Goal: Task Accomplishment & Management: Use online tool/utility

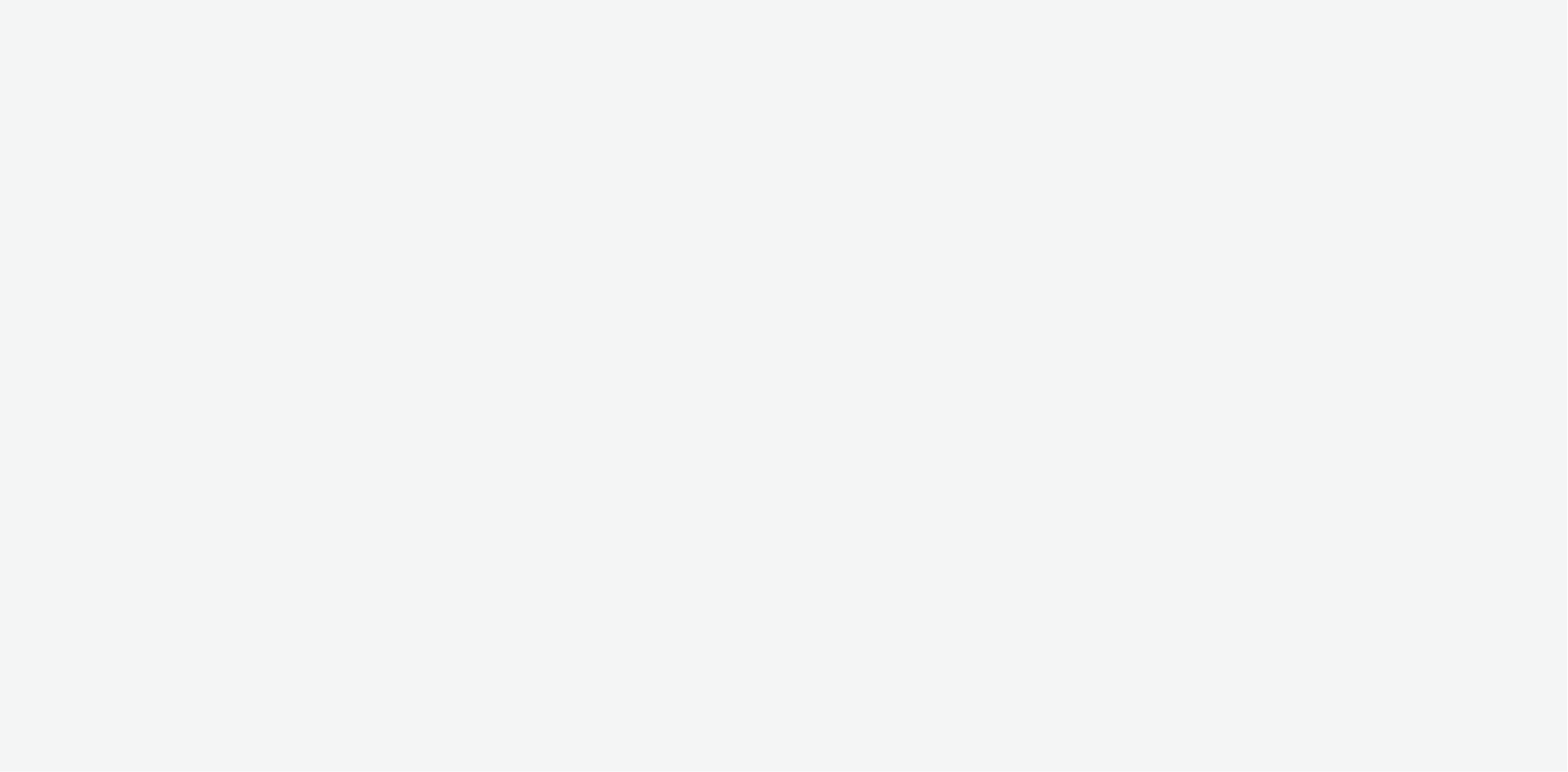
select select "f1ea096e-a0f1-4bb4-91b2-88bc28adcbb2"
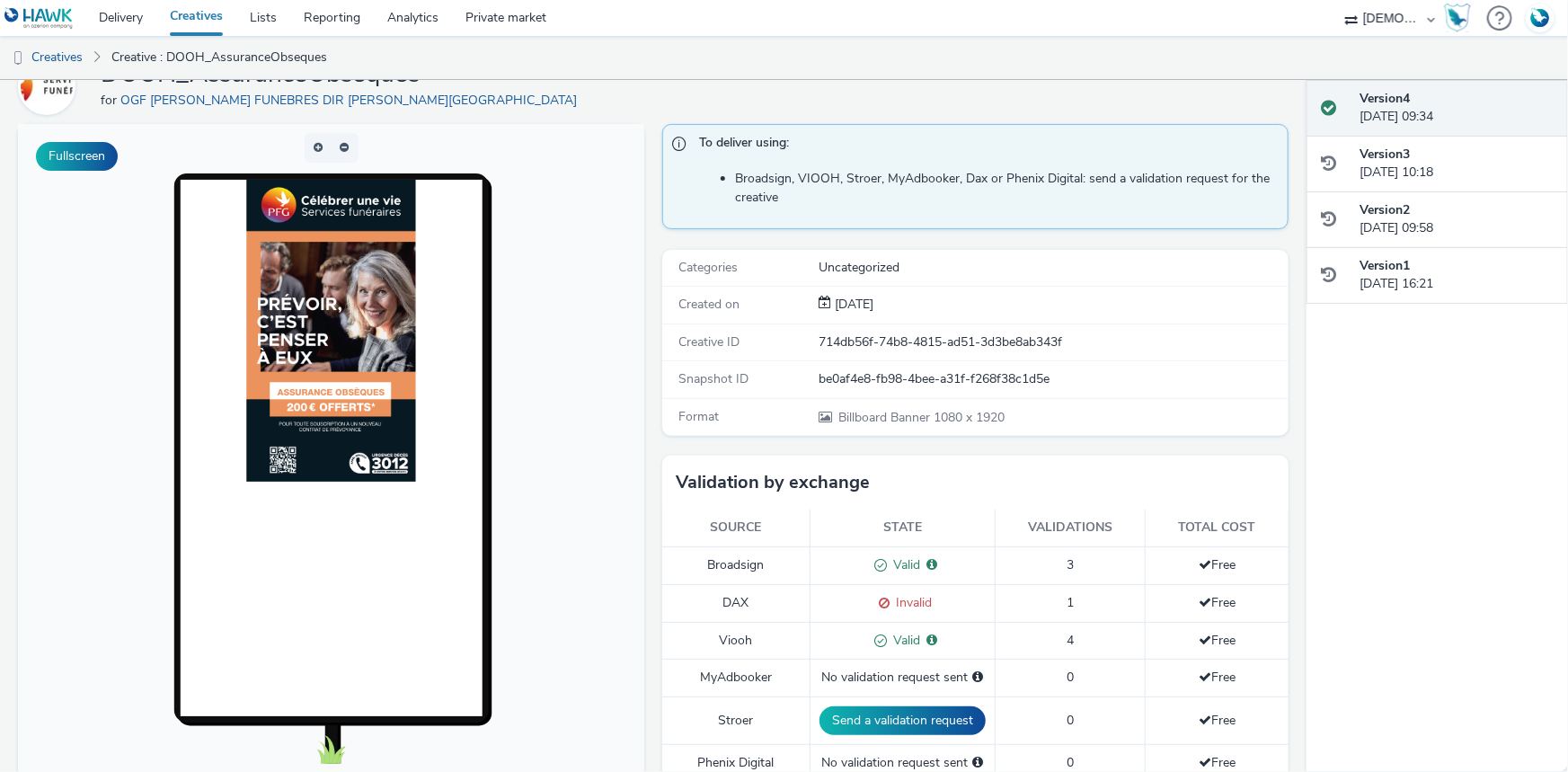
scroll to position [326, 0]
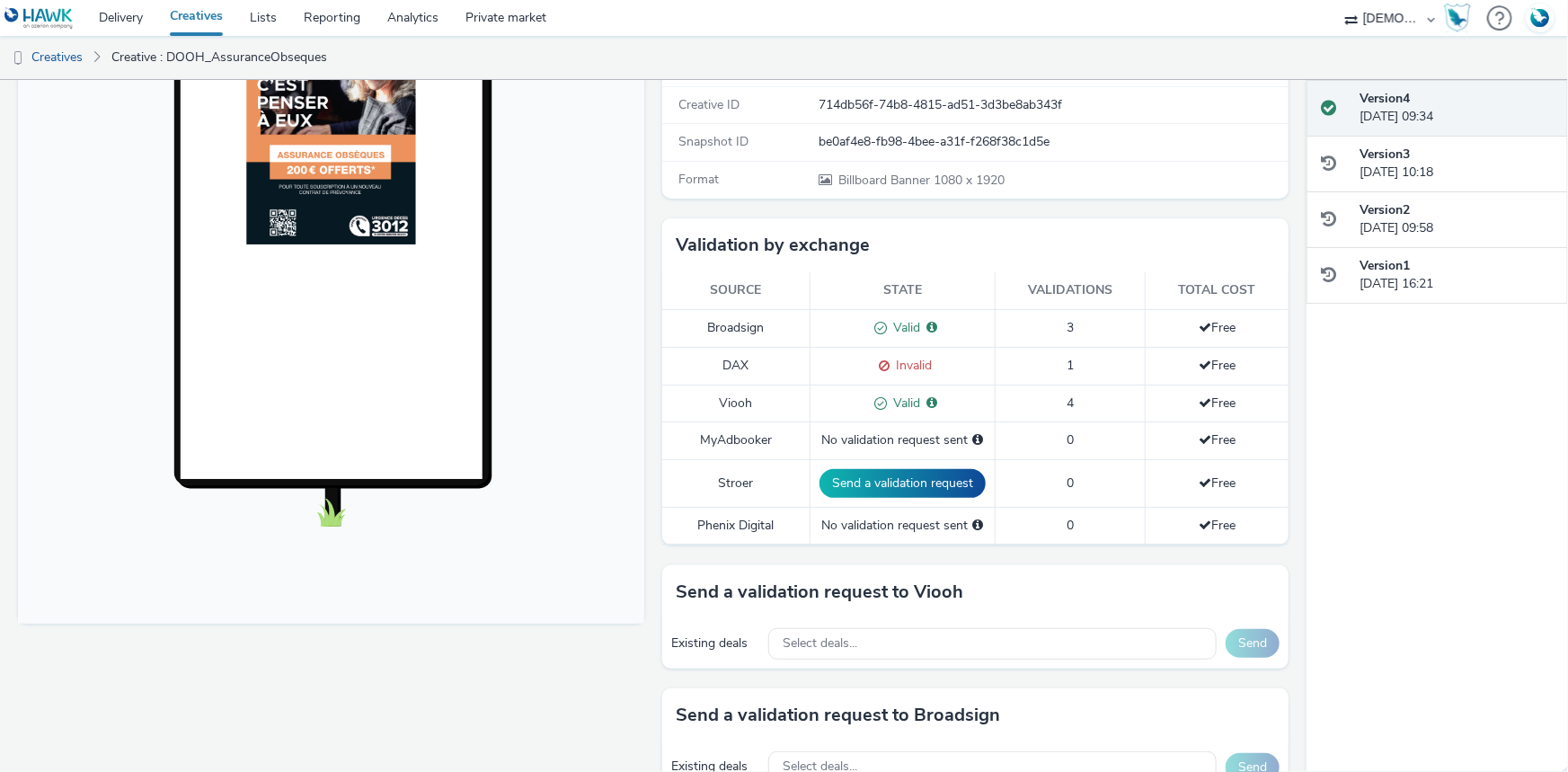
click at [726, 526] on td "Phenix Digital" at bounding box center [736, 525] width 148 height 37
click at [850, 530] on div "No validation request sent" at bounding box center [903, 526] width 167 height 18
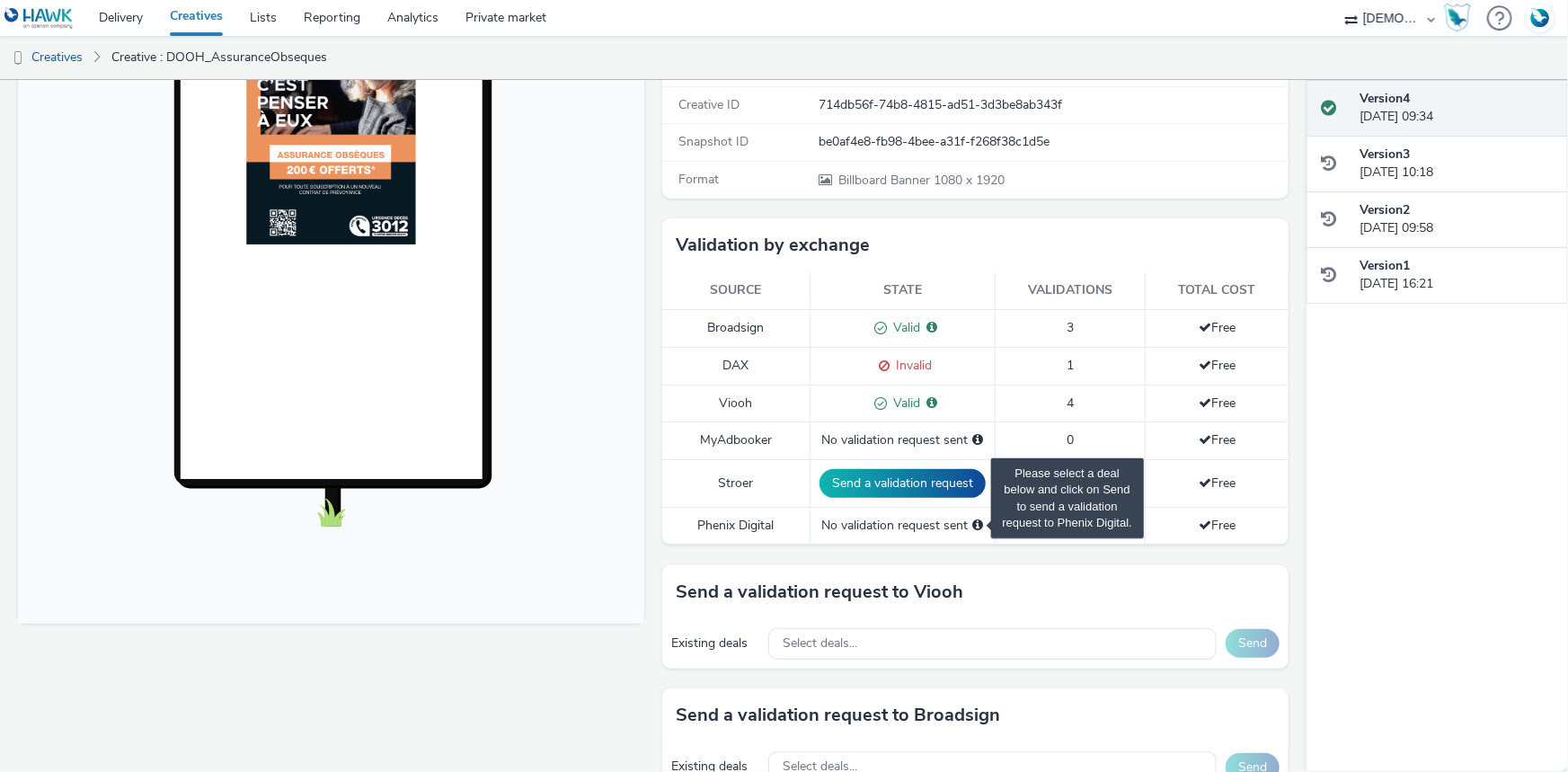
click at [974, 522] on span "Please select a deal below and click on Send to send a validation request to Ph…" at bounding box center [979, 525] width 11 height 13
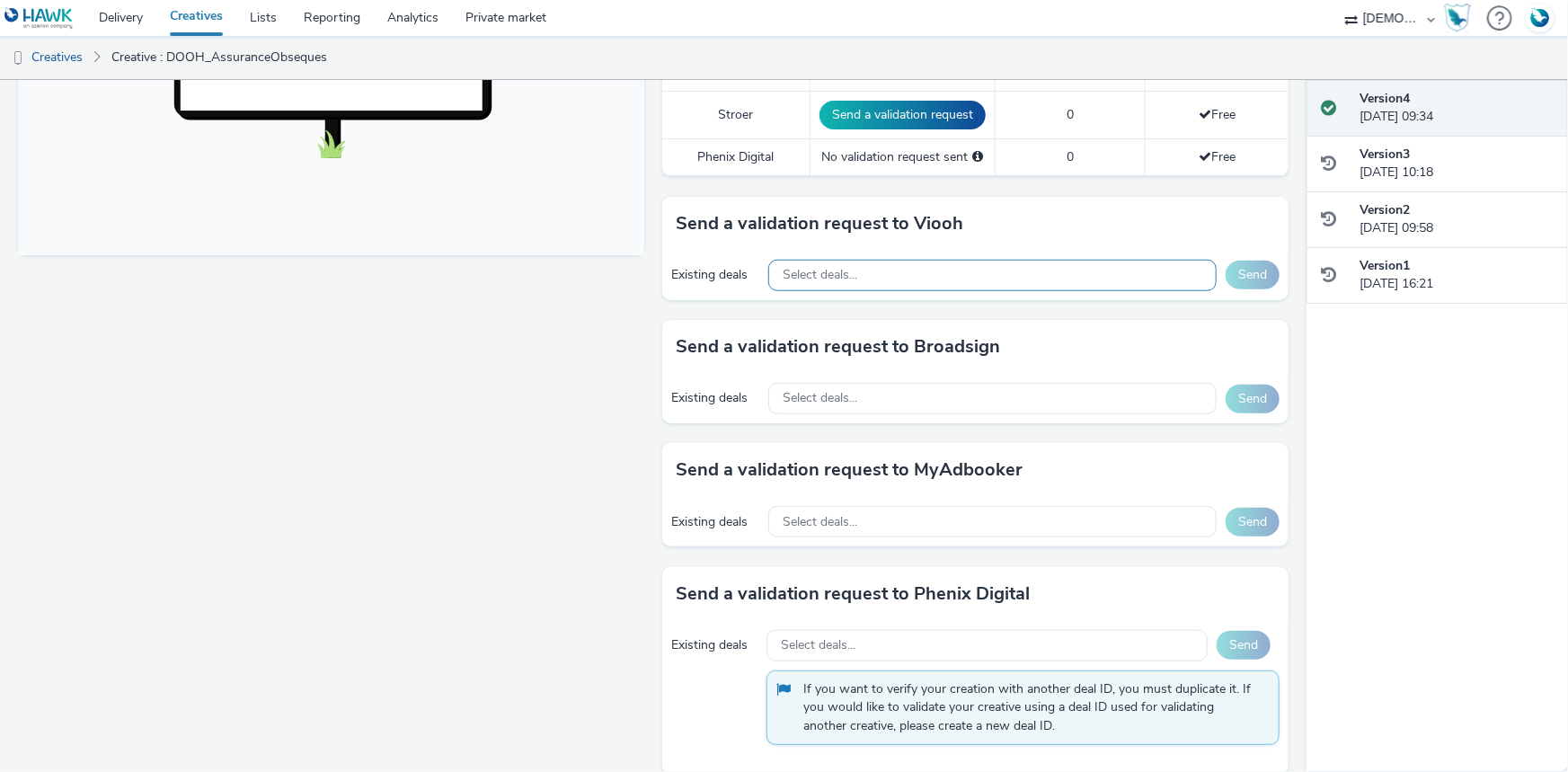
scroll to position [716, 0]
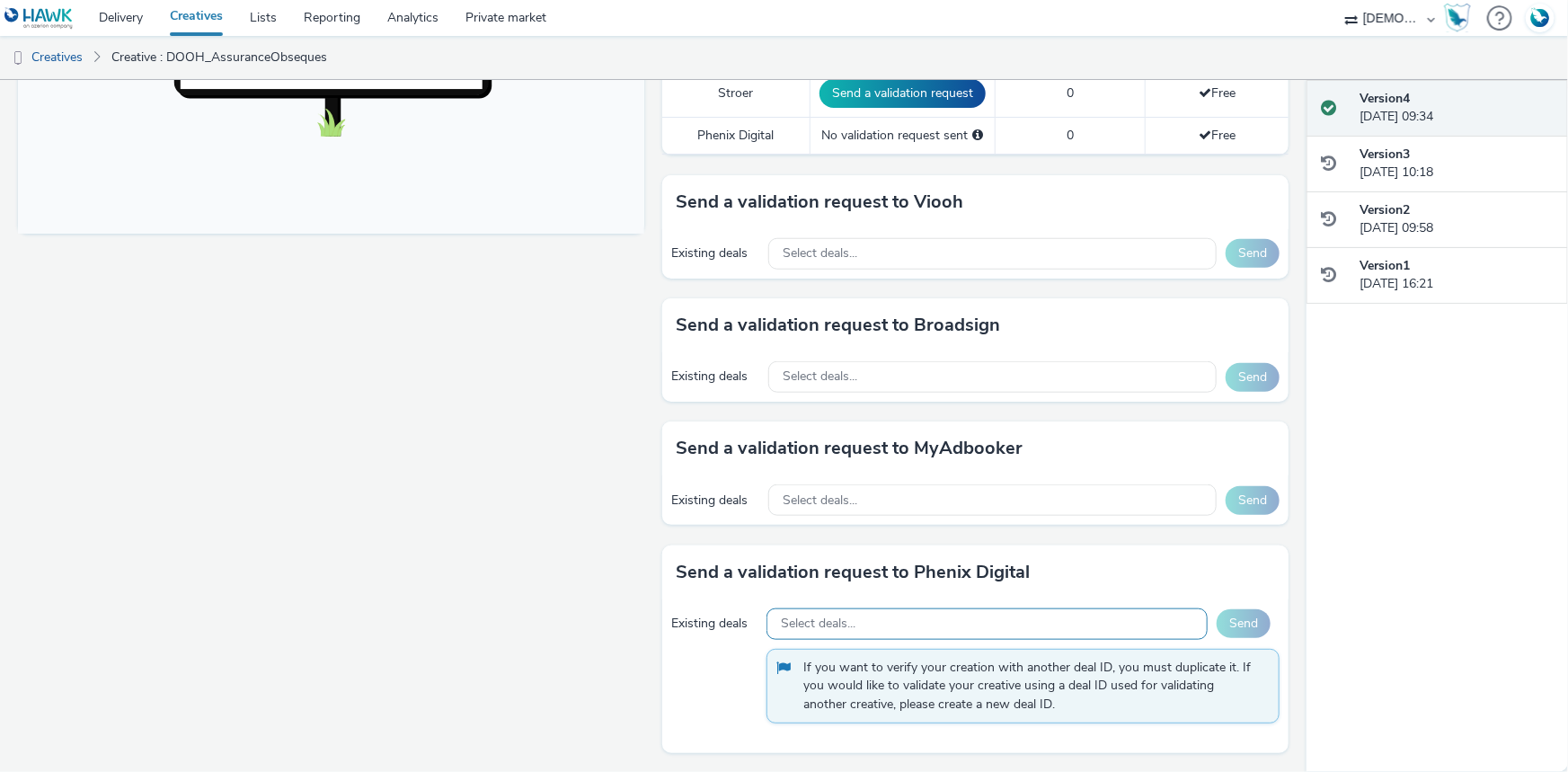
click at [825, 623] on span "Select deals..." at bounding box center [818, 624] width 74 height 16
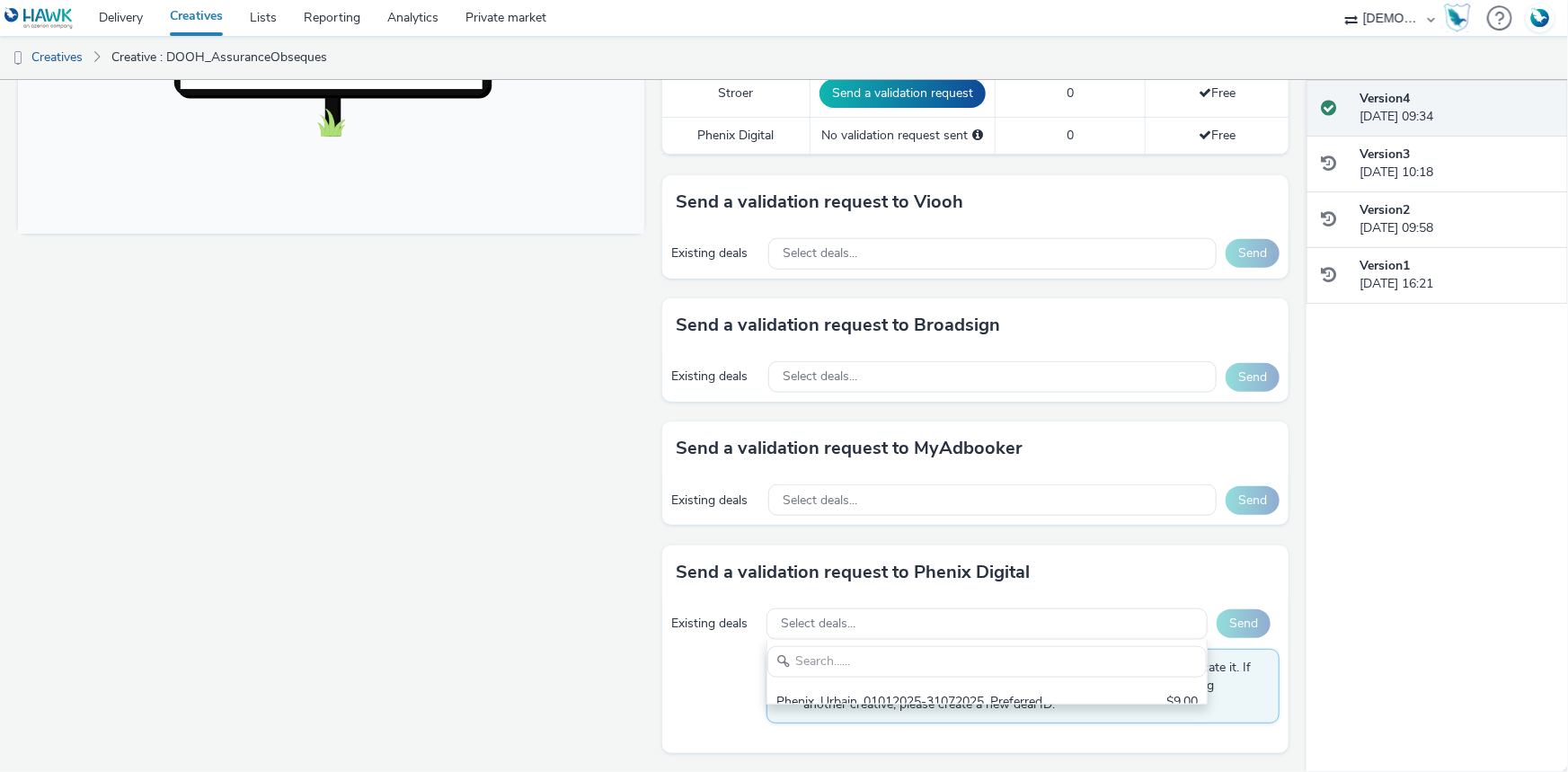
scroll to position [0, 0]
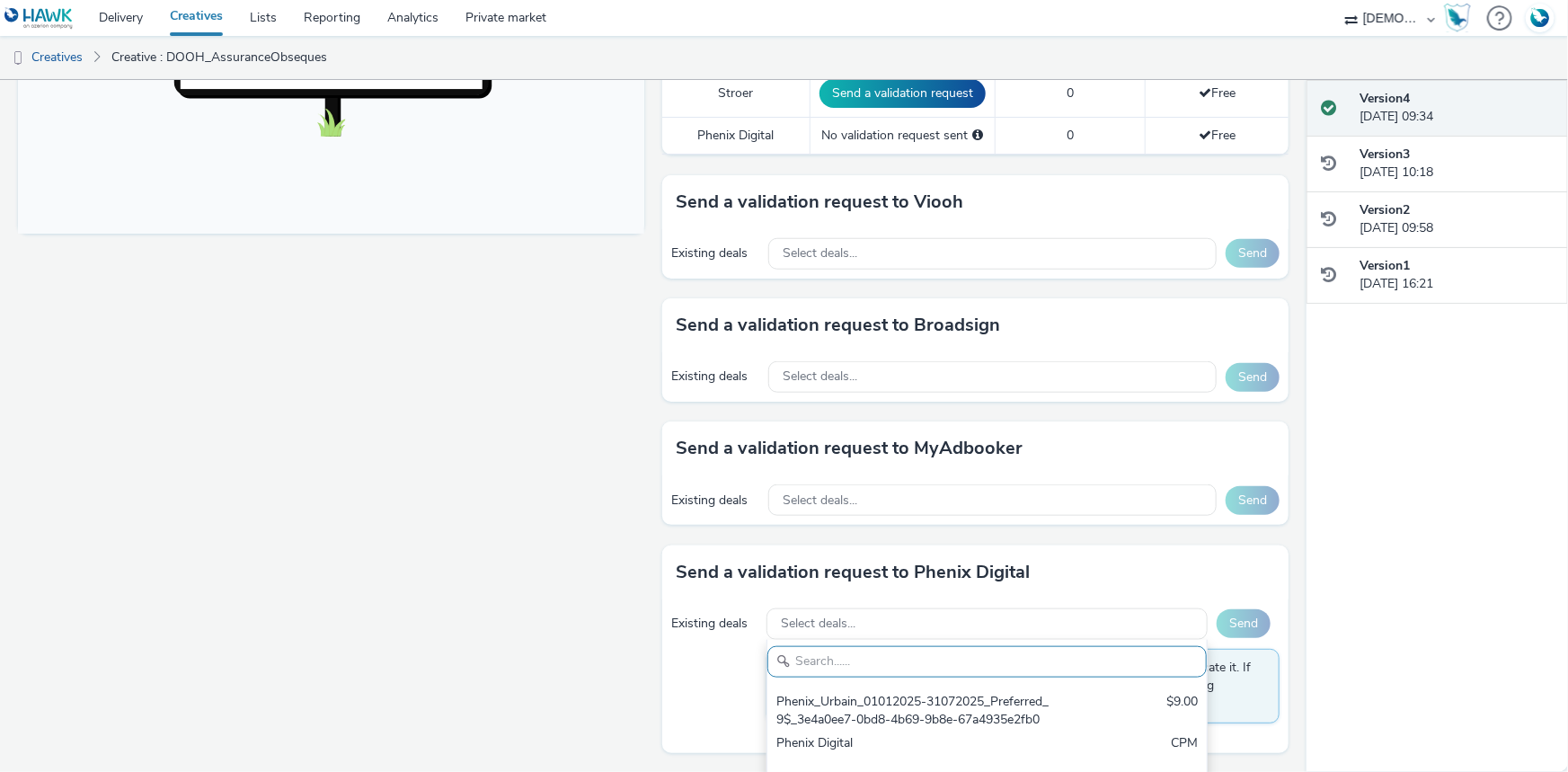
paste input "rBLCj-33441"
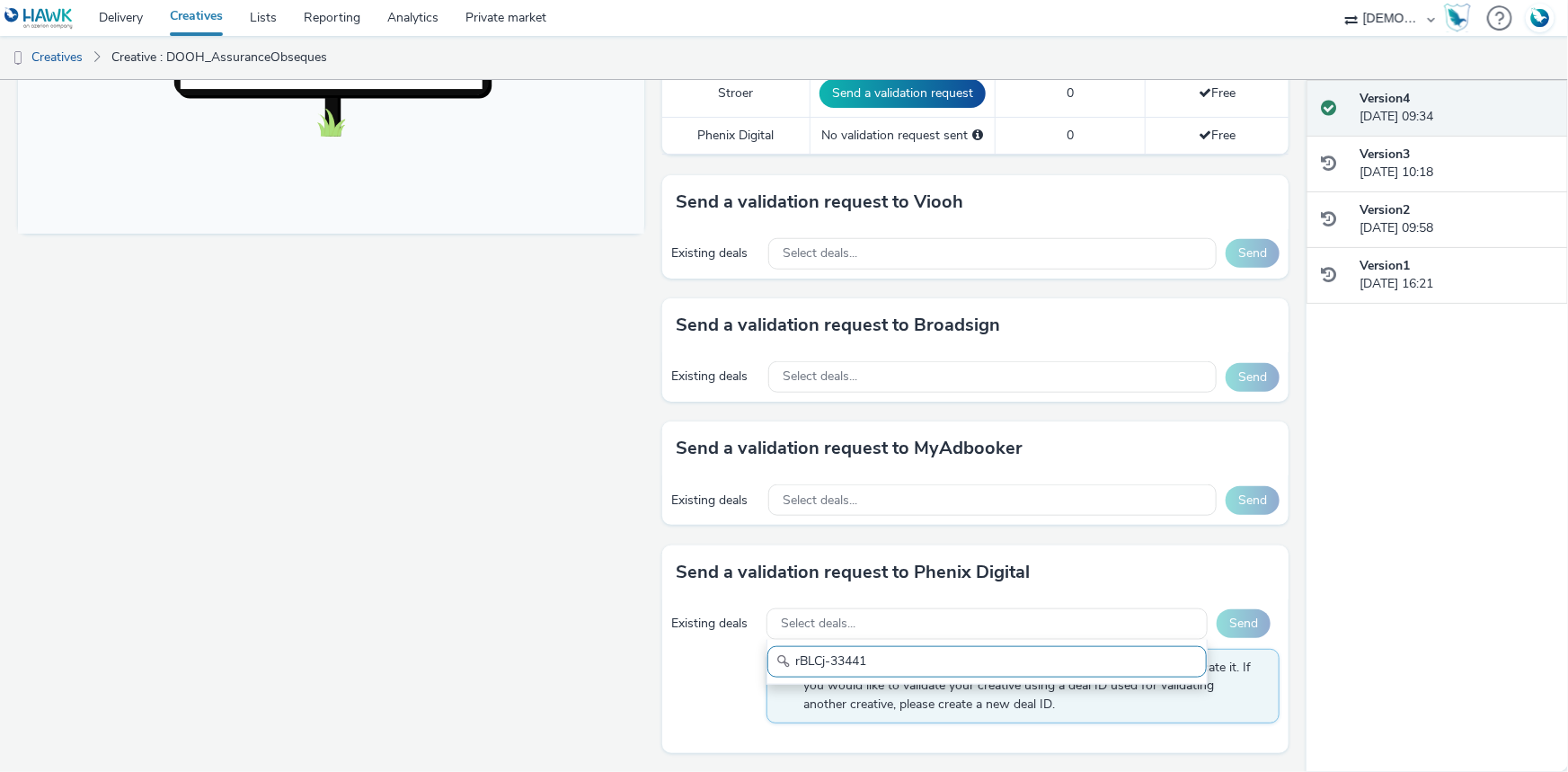
click at [975, 665] on input "rBLCj-33441" at bounding box center [987, 662] width 440 height 31
click at [909, 661] on input "rBLCj-33441" at bounding box center [987, 662] width 440 height 31
type input "rBLCj-33441"
click at [861, 658] on input "rBLCj-33441" at bounding box center [987, 662] width 440 height 31
drag, startPoint x: 896, startPoint y: 658, endPoint x: 757, endPoint y: 669, distance: 139.4
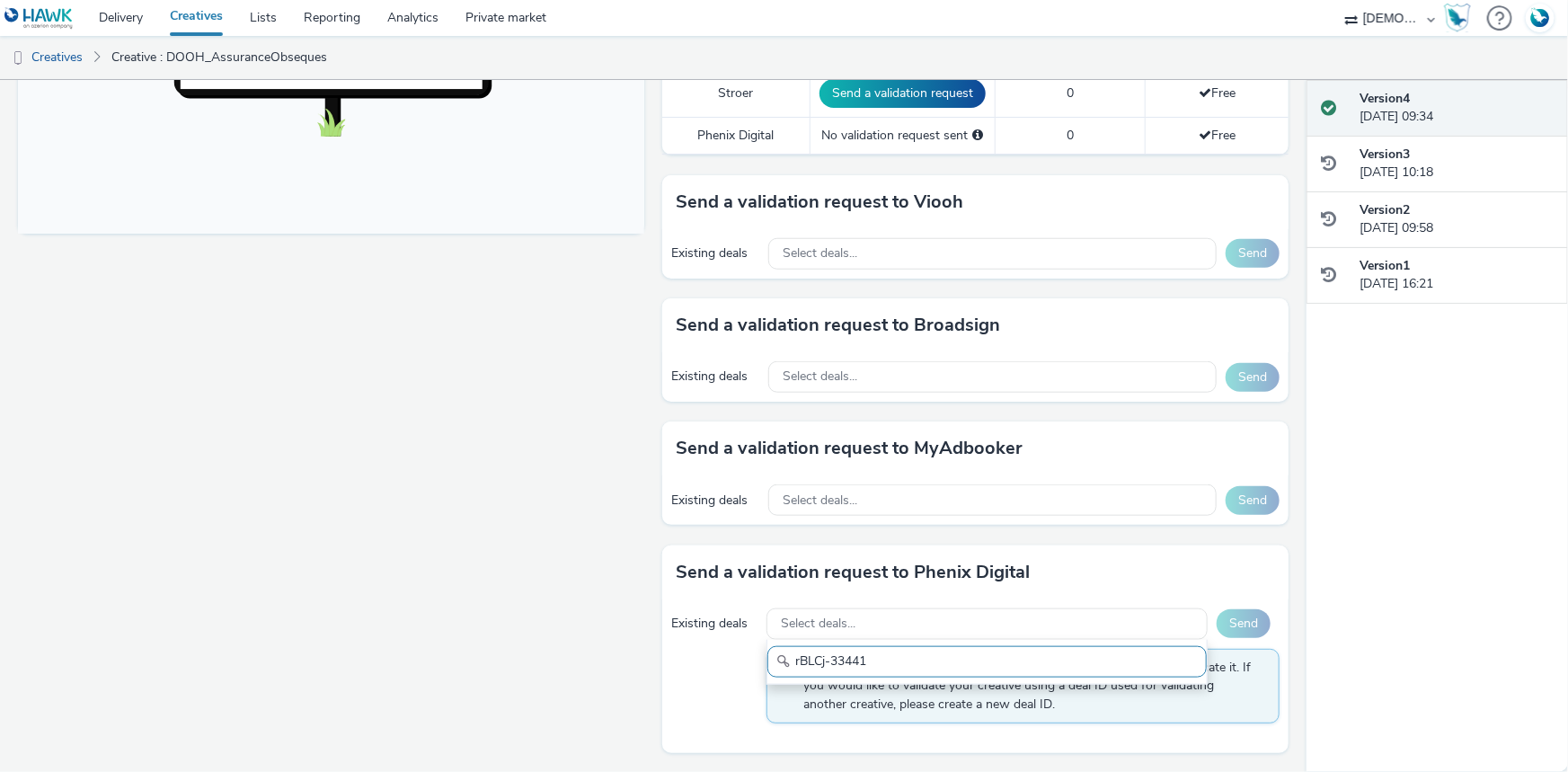
click at [758, 667] on div "Existing deals Select deals... rBLCj-33441 Send If you want to verify your crea…" at bounding box center [975, 677] width 626 height 154
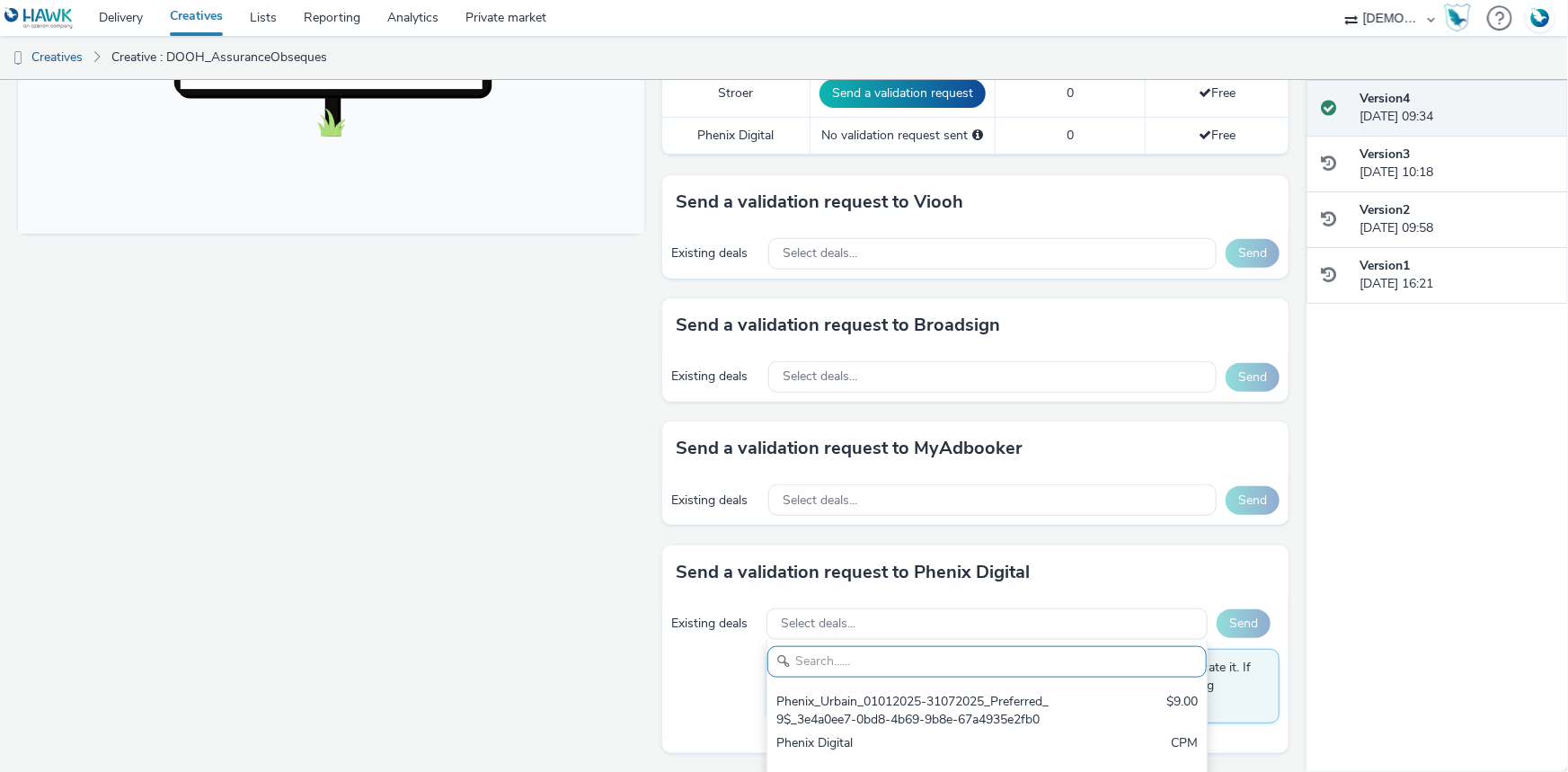
paste input "Phenix_Malls_12082024-AlwaysOn_Preferred_8€_rBLCj-33441"
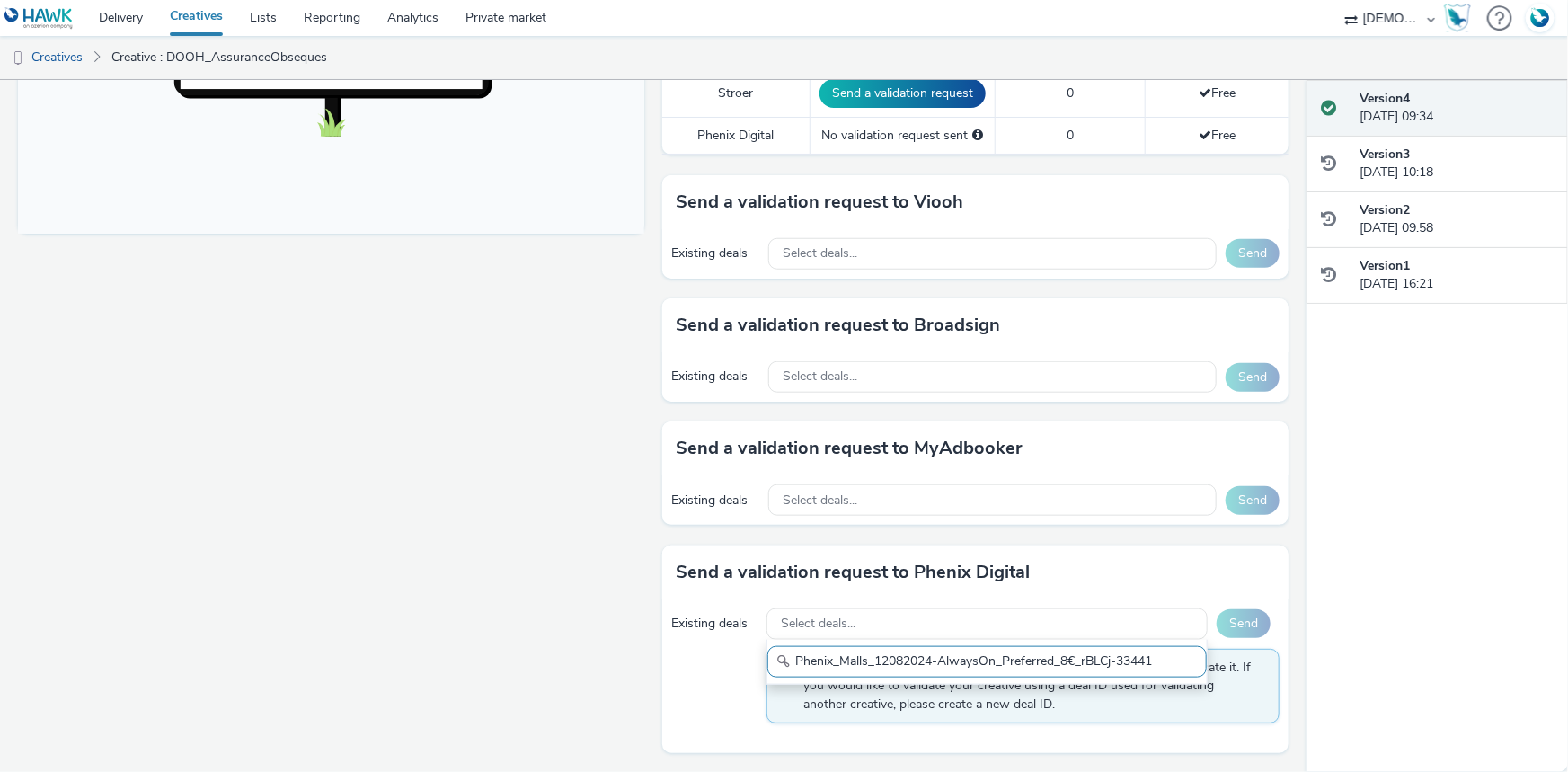
type input "Phenix_Malls_12082024-AlwaysOn_Preferred_8€_rBLCj-33441"
click at [1141, 727] on div "Existing deals Select deals... Phenix_Malls_12082024-AlwaysOn_Preferred_8€_rBLC…" at bounding box center [975, 677] width 626 height 154
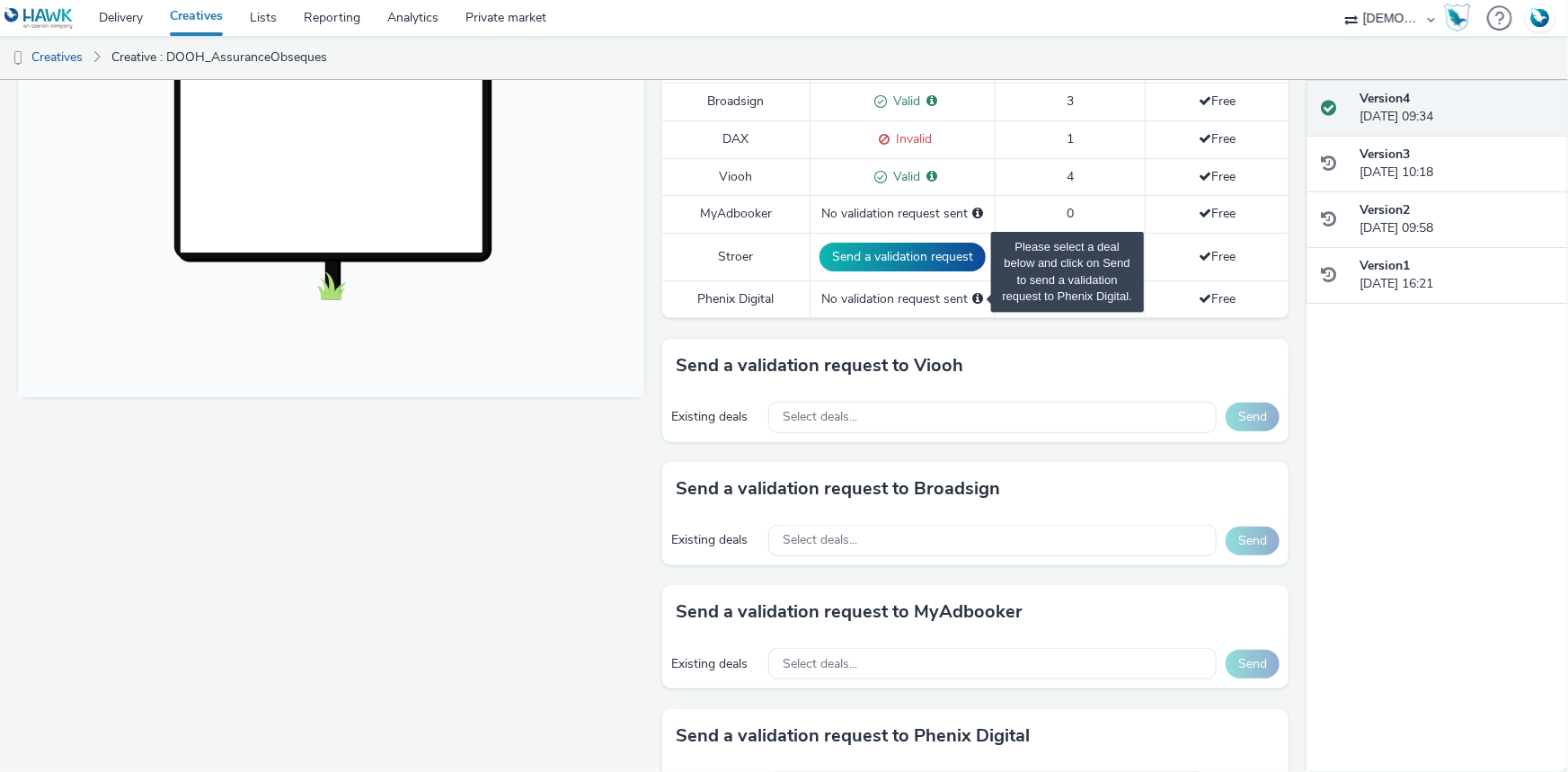
scroll to position [716, 0]
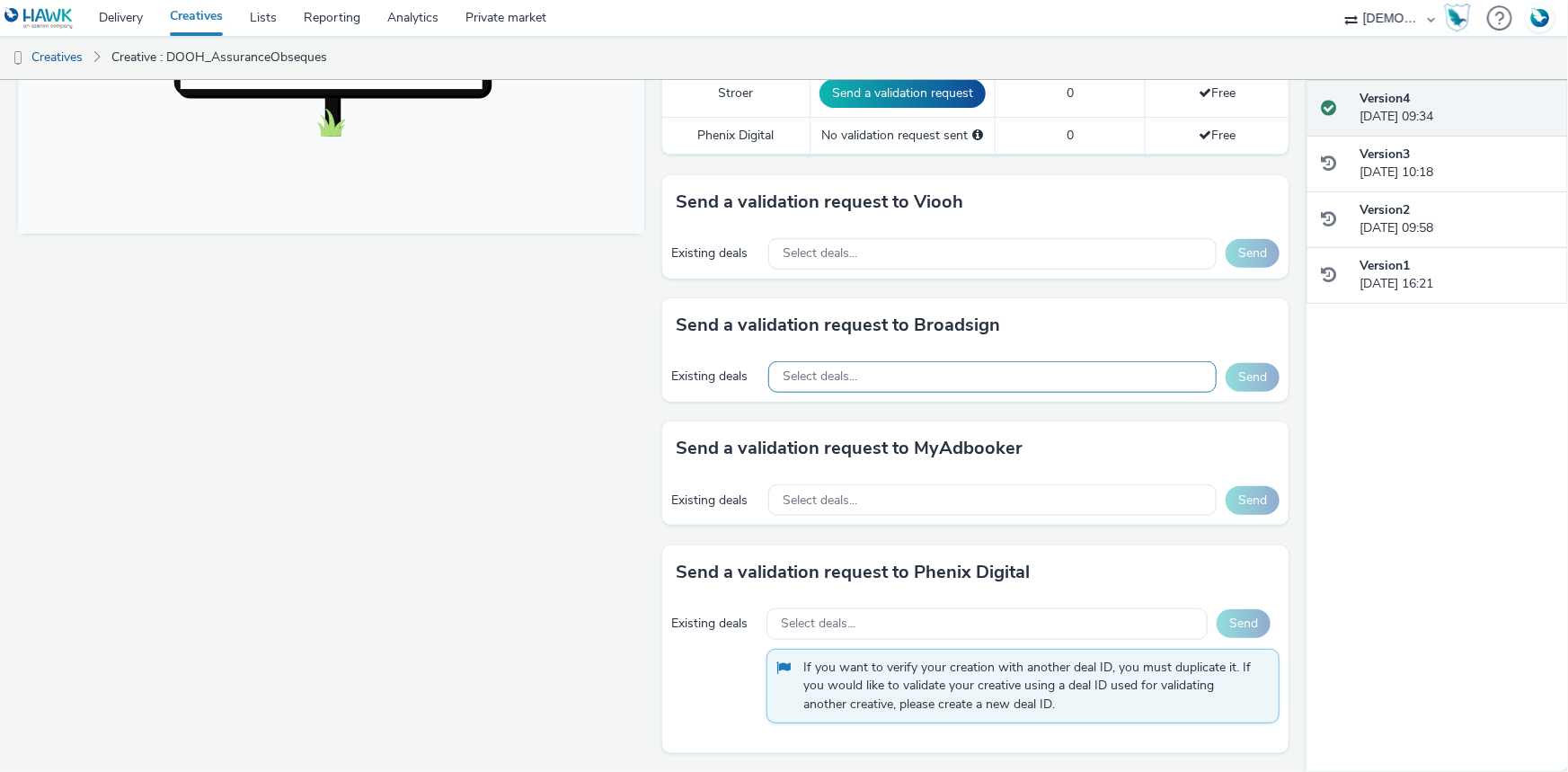
click at [971, 357] on div "Existing deals Select deals... Send" at bounding box center [975, 377] width 626 height 49
click at [966, 362] on div "Select deals..." at bounding box center [993, 376] width 449 height 31
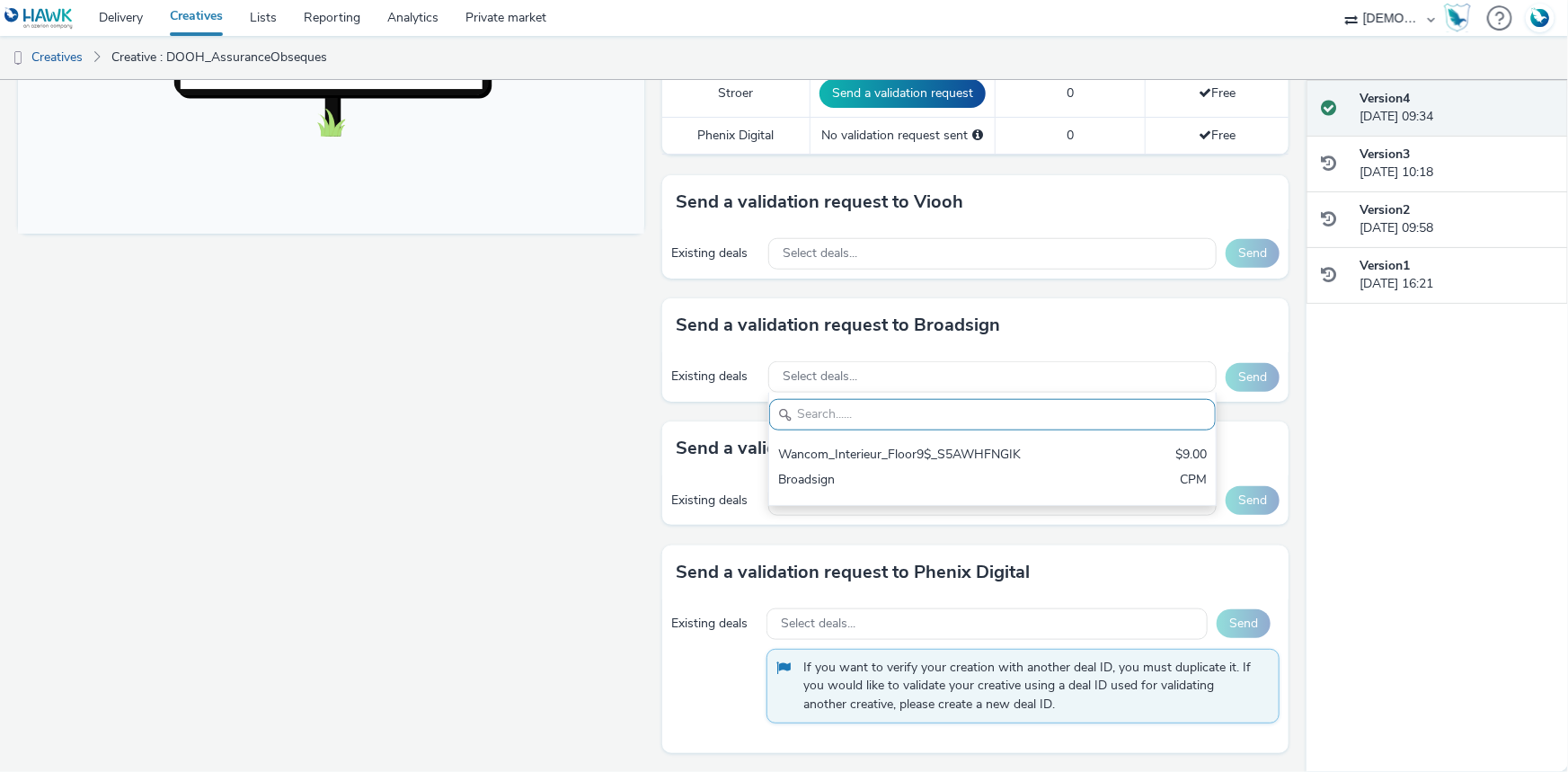
drag, startPoint x: 614, startPoint y: 532, endPoint x: 671, endPoint y: 538, distance: 57.3
click at [614, 533] on div "Fullscreen" at bounding box center [336, 134] width 636 height 1276
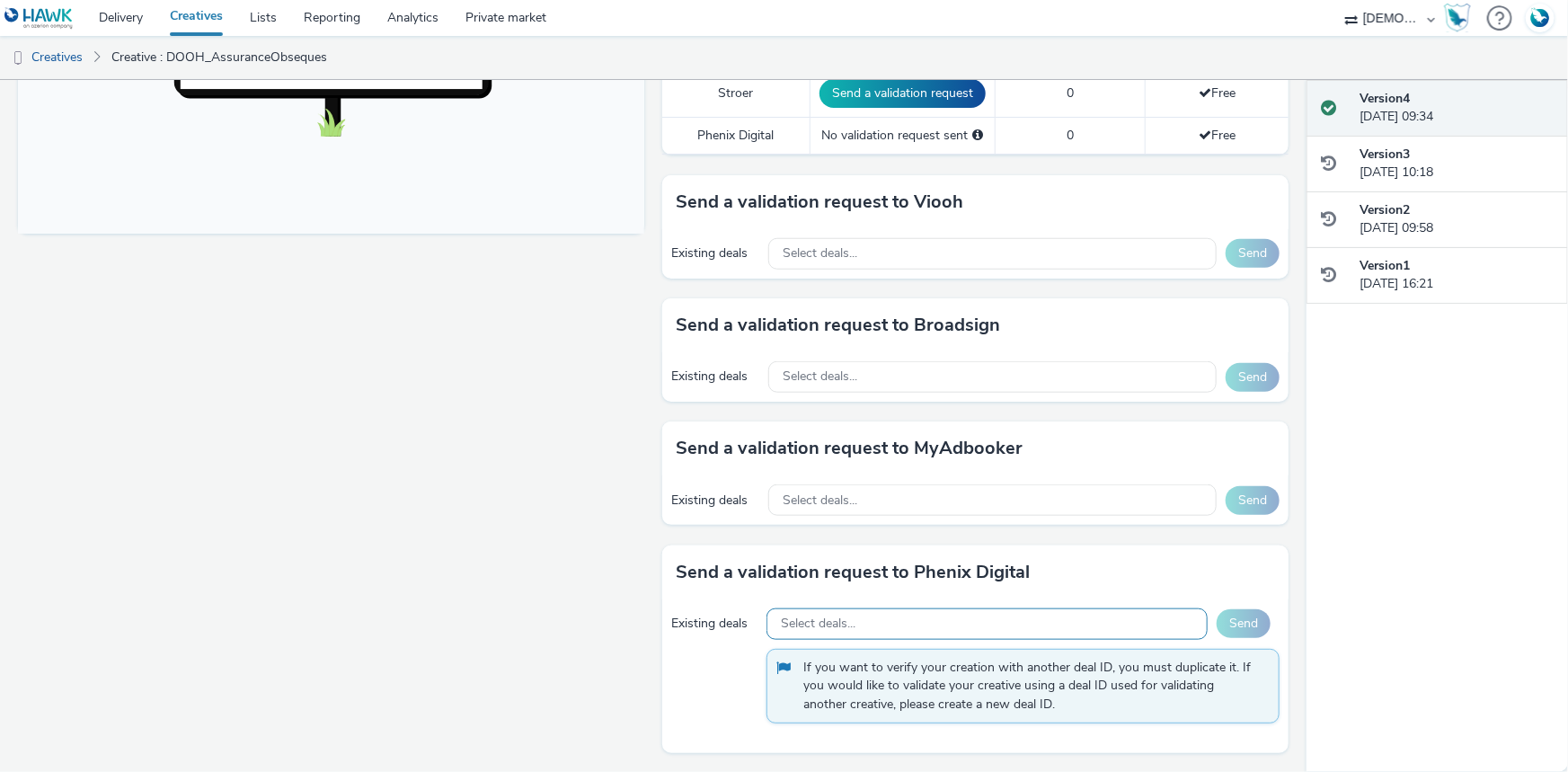
click at [901, 613] on div "Select deals..." at bounding box center [987, 624] width 441 height 31
click at [709, 737] on div "Existing deals Select deals... Send If you want to verify your creation with an…" at bounding box center [975, 677] width 626 height 154
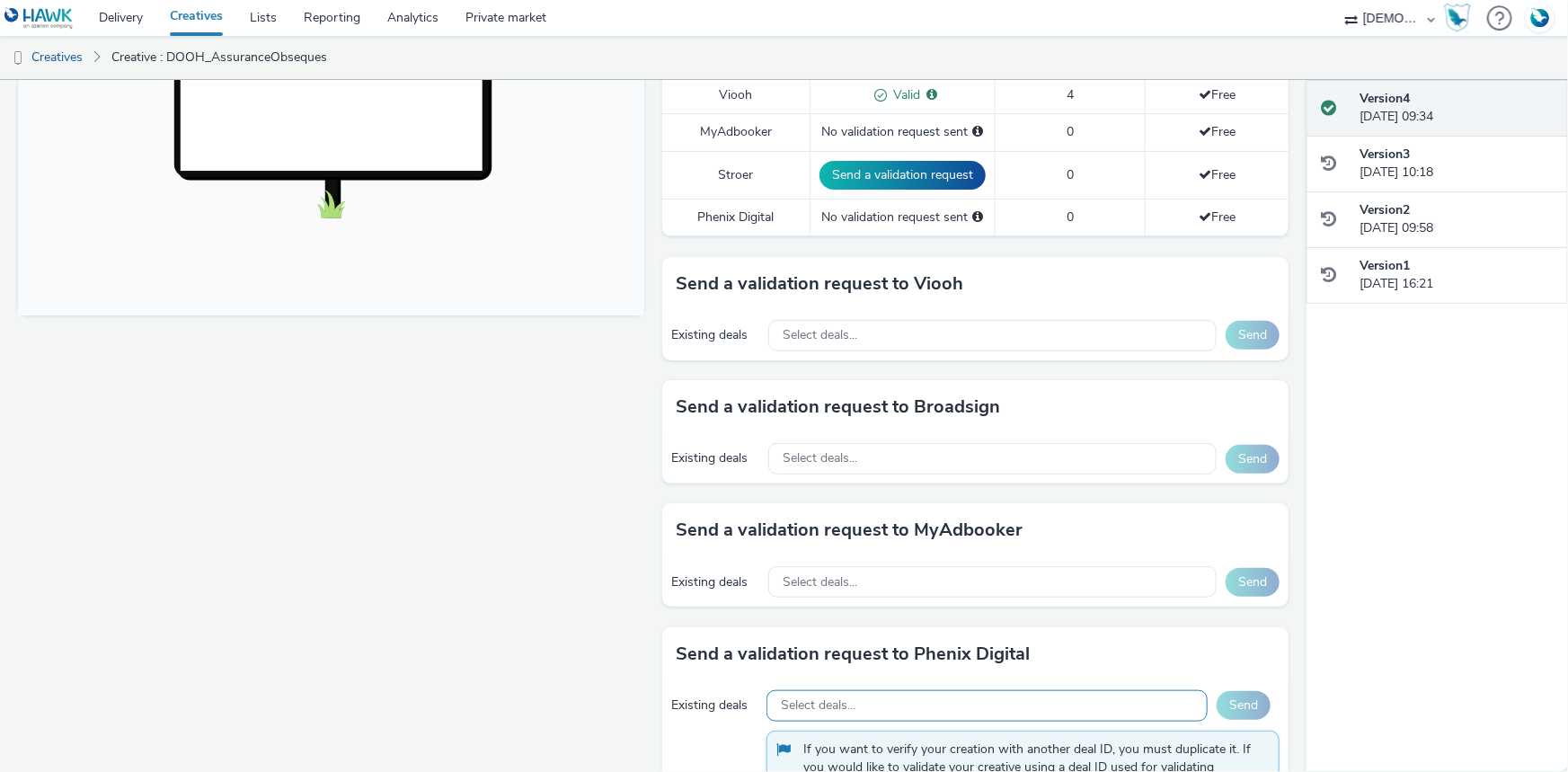
scroll to position [716, 0]
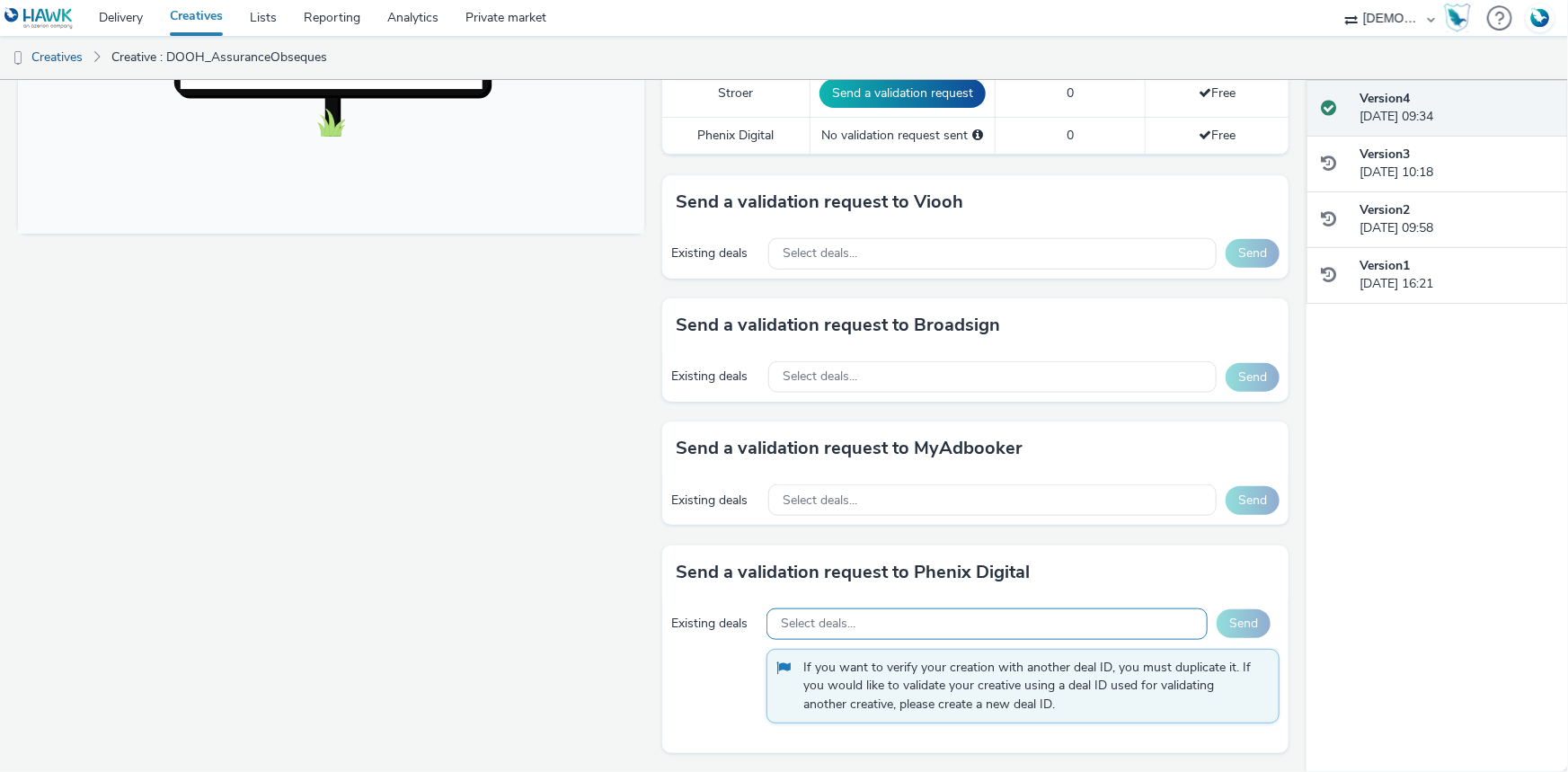
click at [848, 618] on span "Select deals..." at bounding box center [818, 624] width 74 height 16
click at [685, 673] on div "Existing deals Select deals... Send If you want to verify your creation with an…" at bounding box center [975, 677] width 626 height 154
click at [844, 616] on span "Select deals..." at bounding box center [818, 624] width 74 height 16
paste input "be0af4e8-fb98-4bee-a31f-f268f38c1d5e"
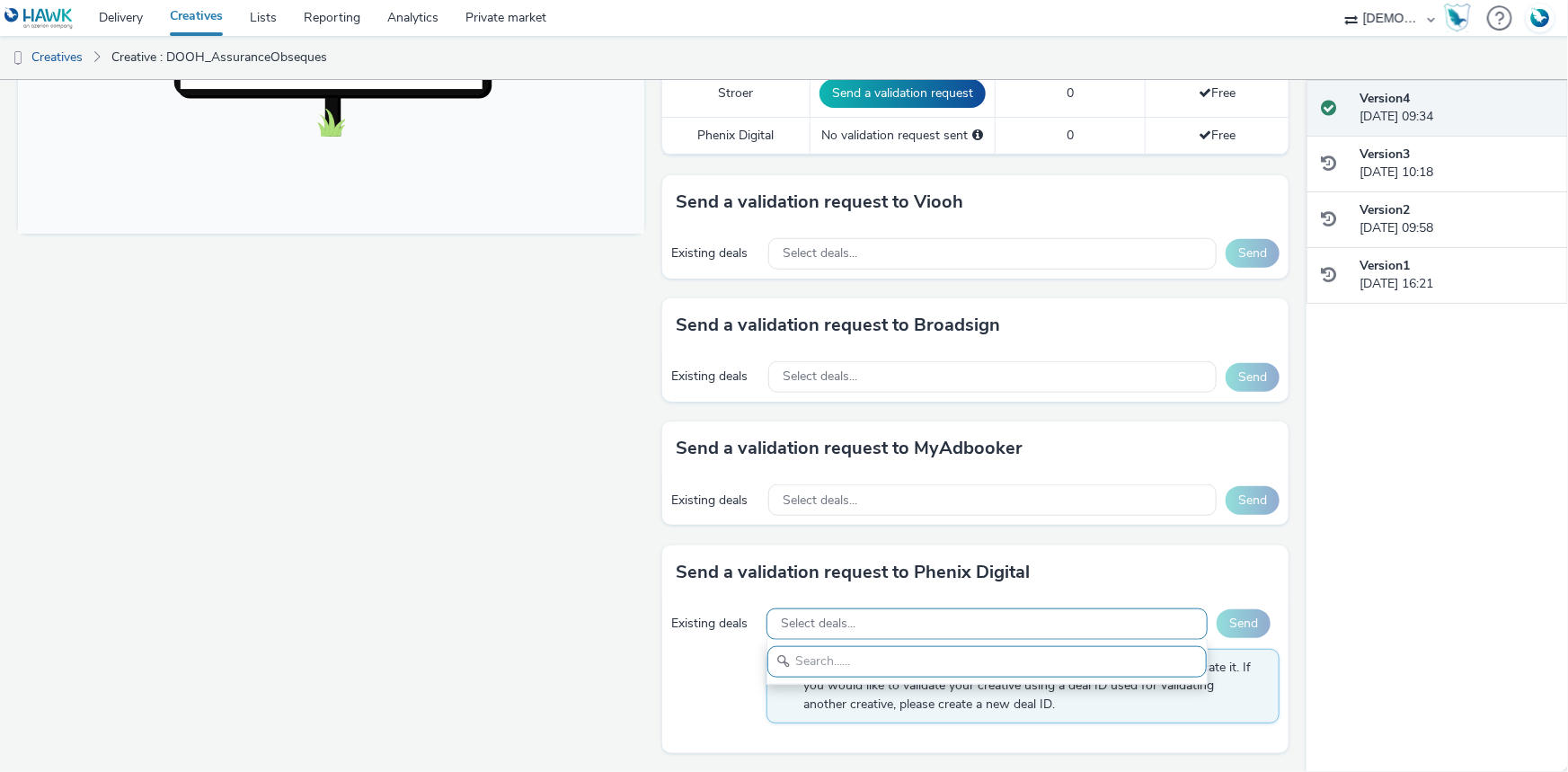
type input "be0af4e8-fb98-4bee-a31f-f268f38c1d5e"
drag, startPoint x: 1054, startPoint y: 656, endPoint x: 665, endPoint y: 658, distance: 389.0
click at [665, 658] on div "Existing deals Select deals... be0af4e8-fb98-4bee-a31f-f268f38c1d5e Send If you…" at bounding box center [975, 677] width 626 height 154
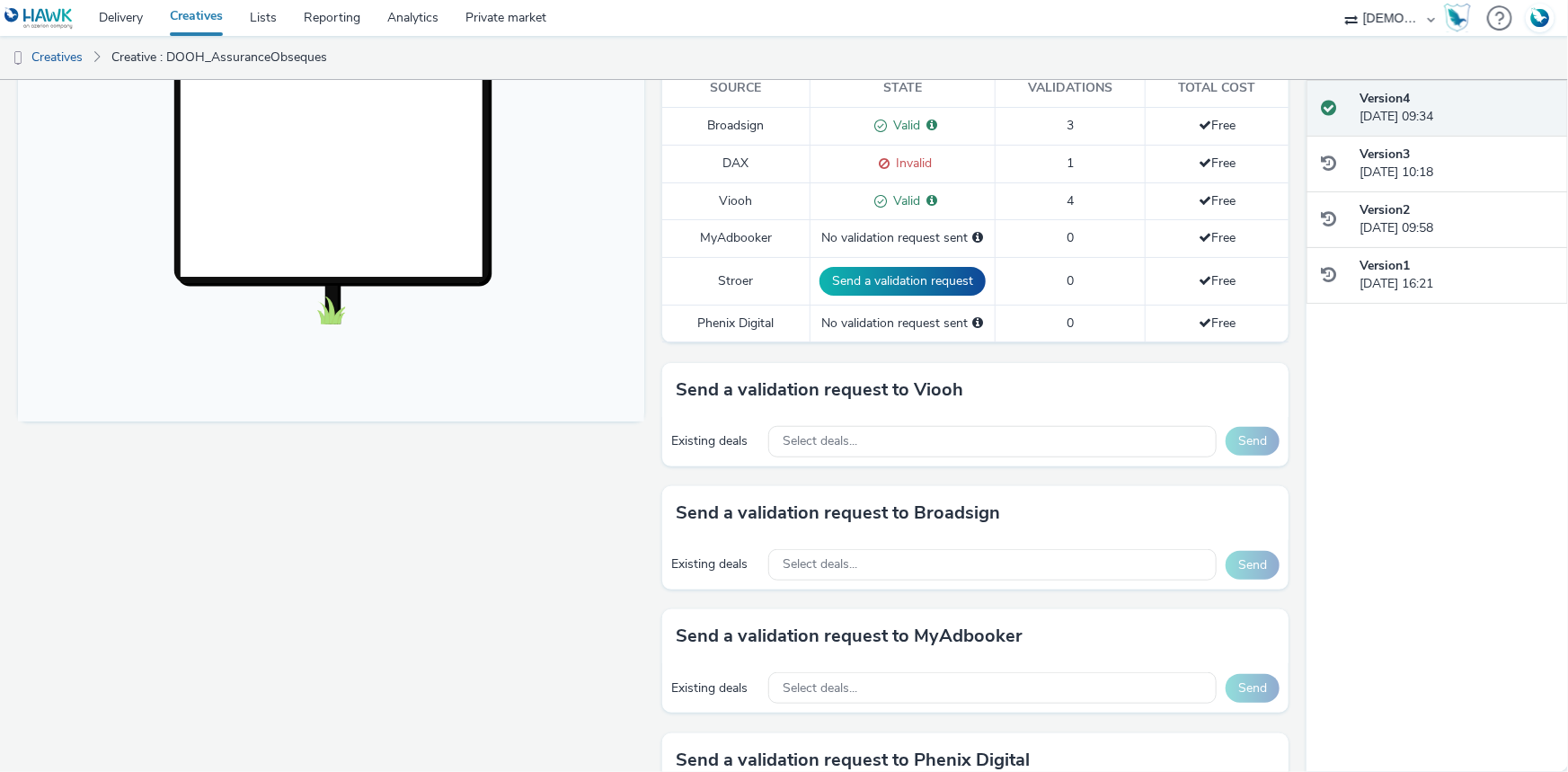
scroll to position [433, 0]
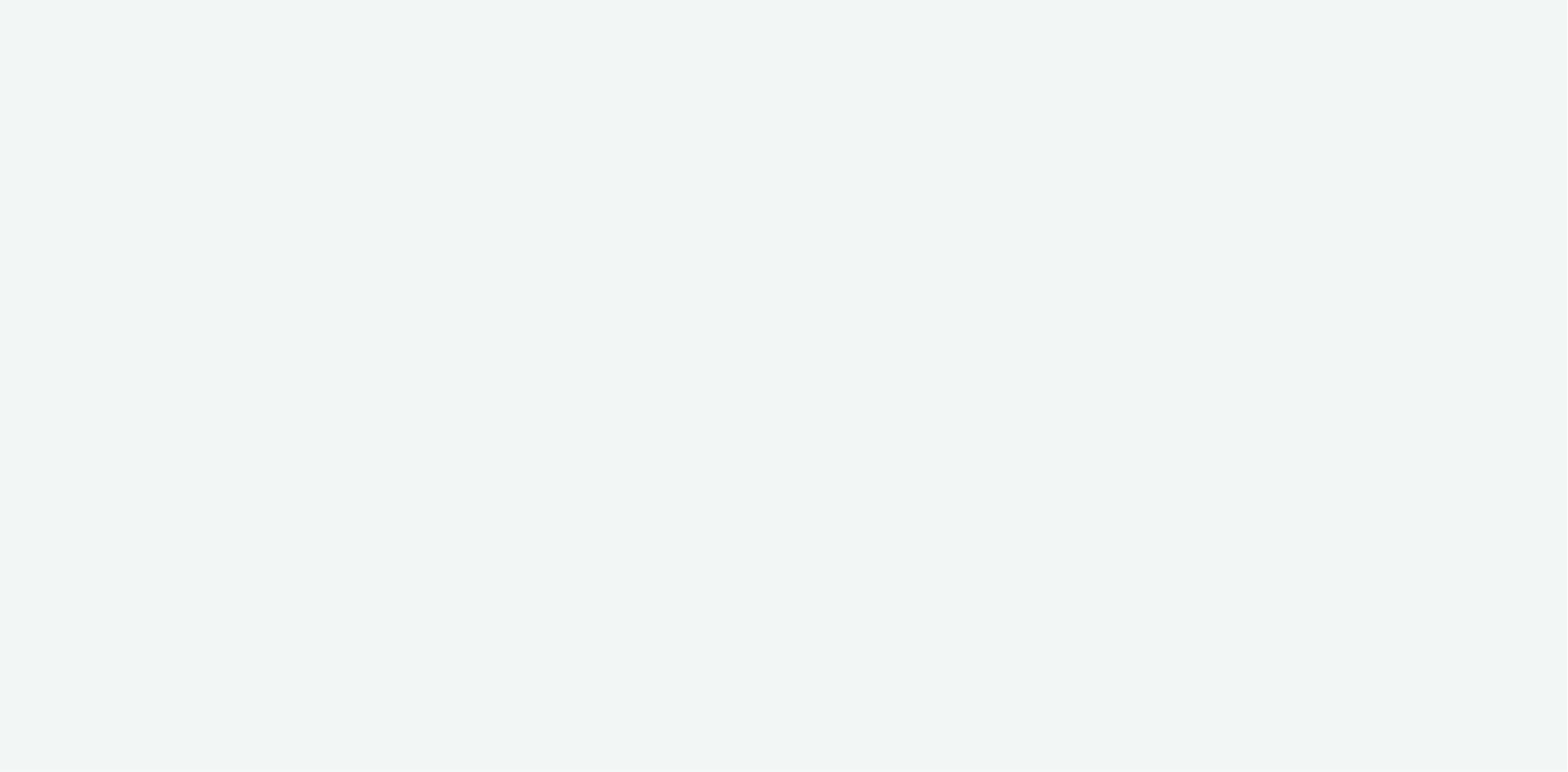
select select "f1ea096e-a0f1-4bb4-91b2-88bc28adcbb2"
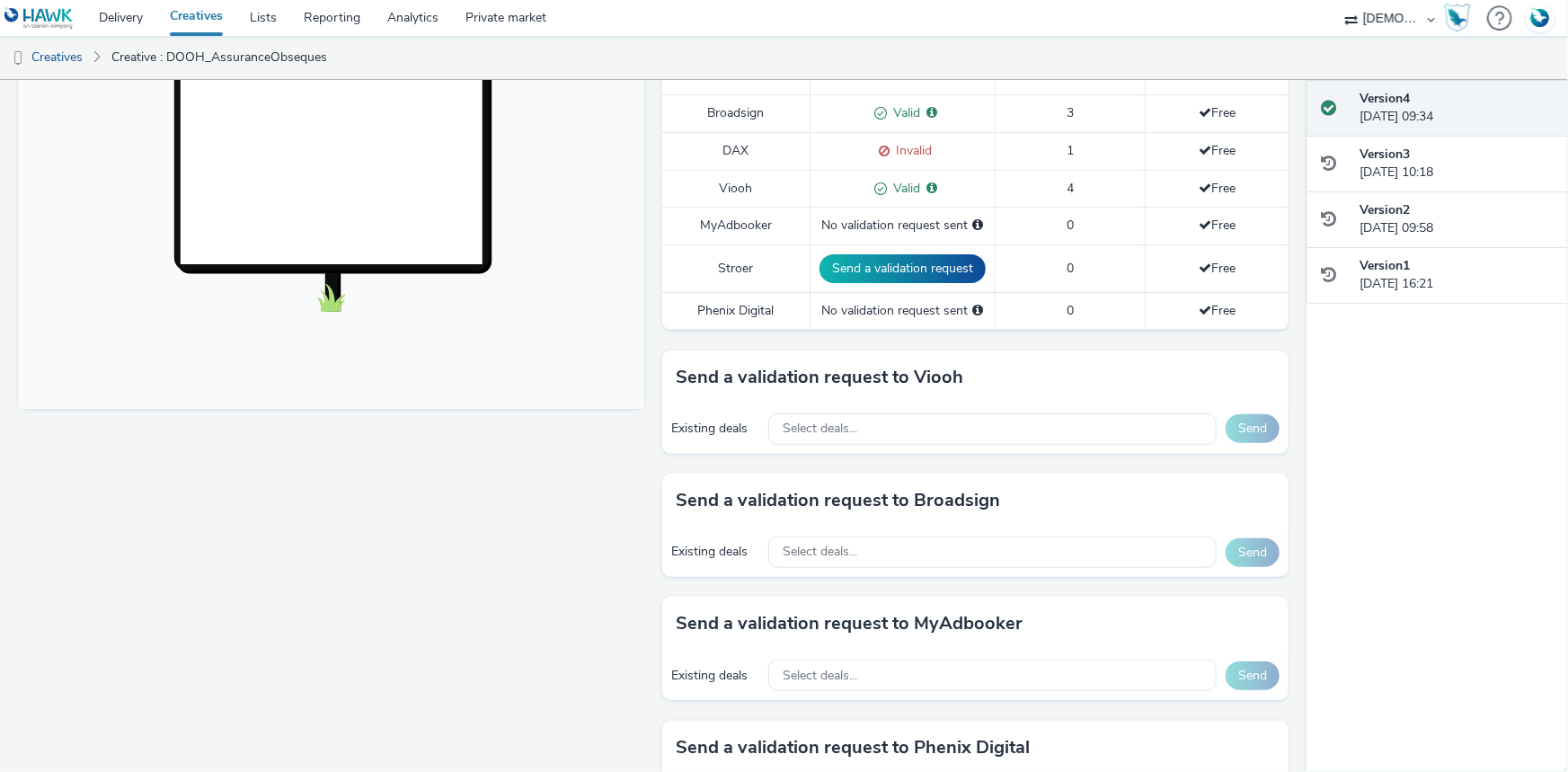
scroll to position [716, 0]
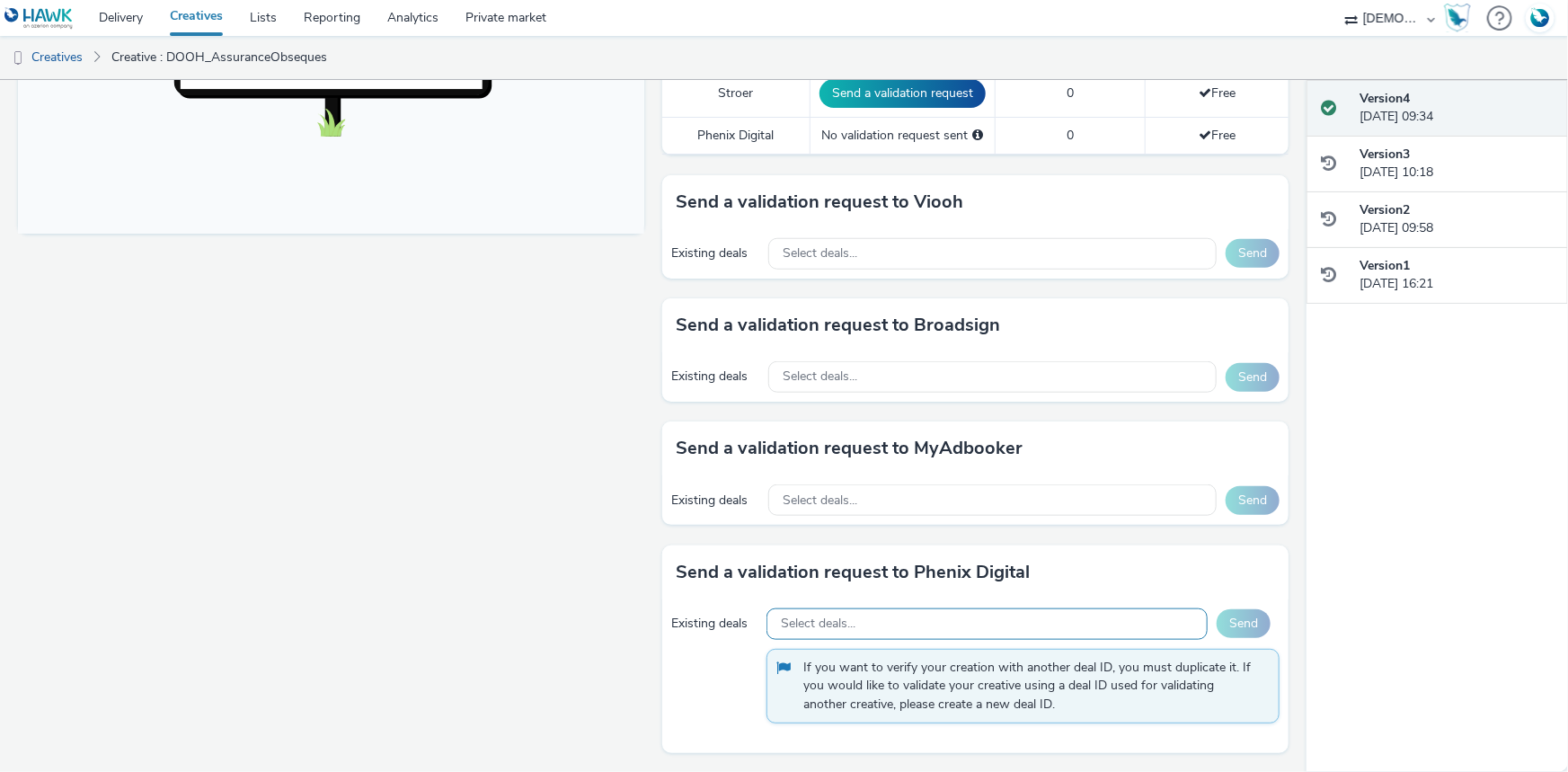
click at [878, 611] on div "Select deals..." at bounding box center [987, 624] width 441 height 31
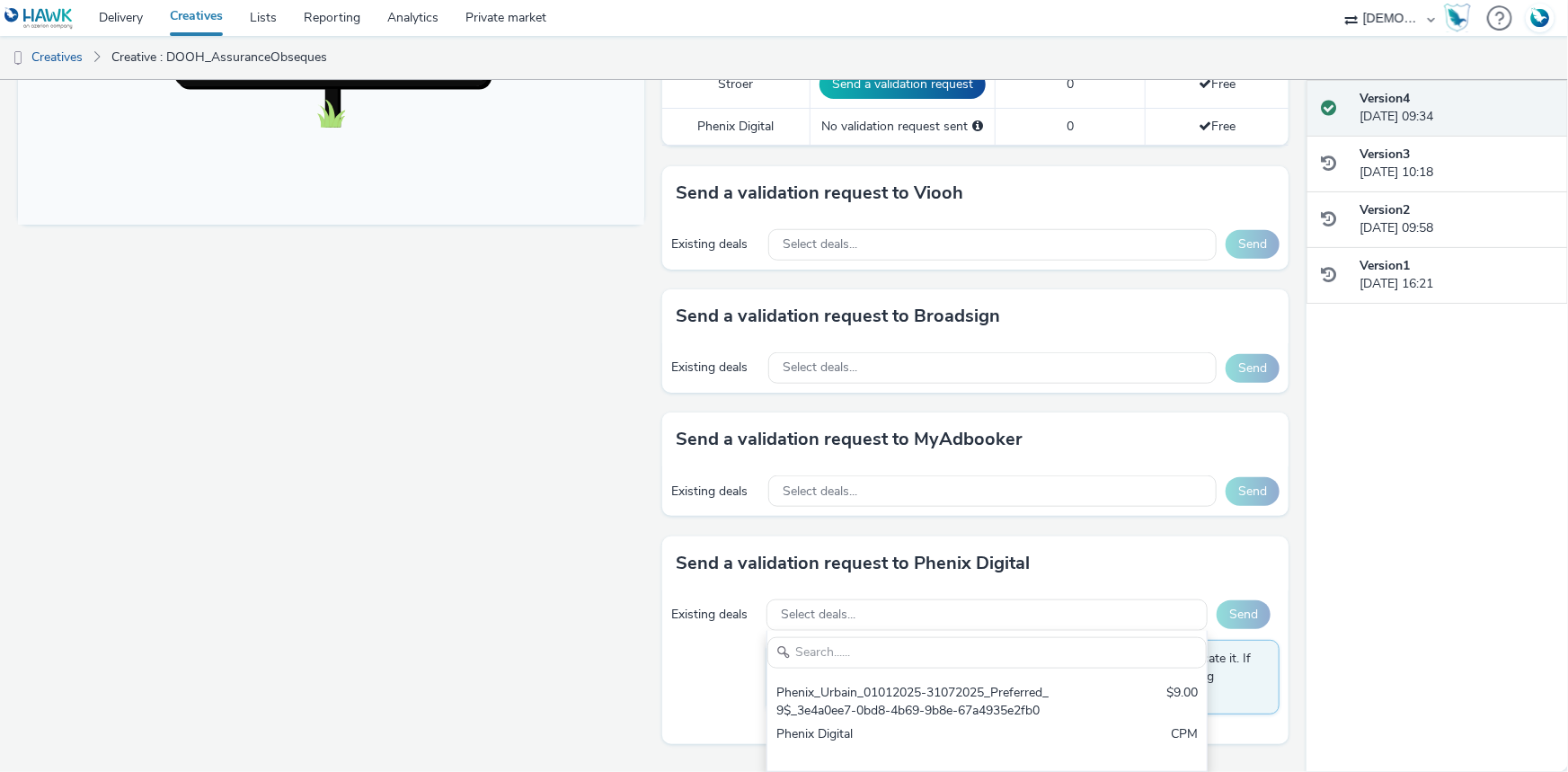
scroll to position [760, 0]
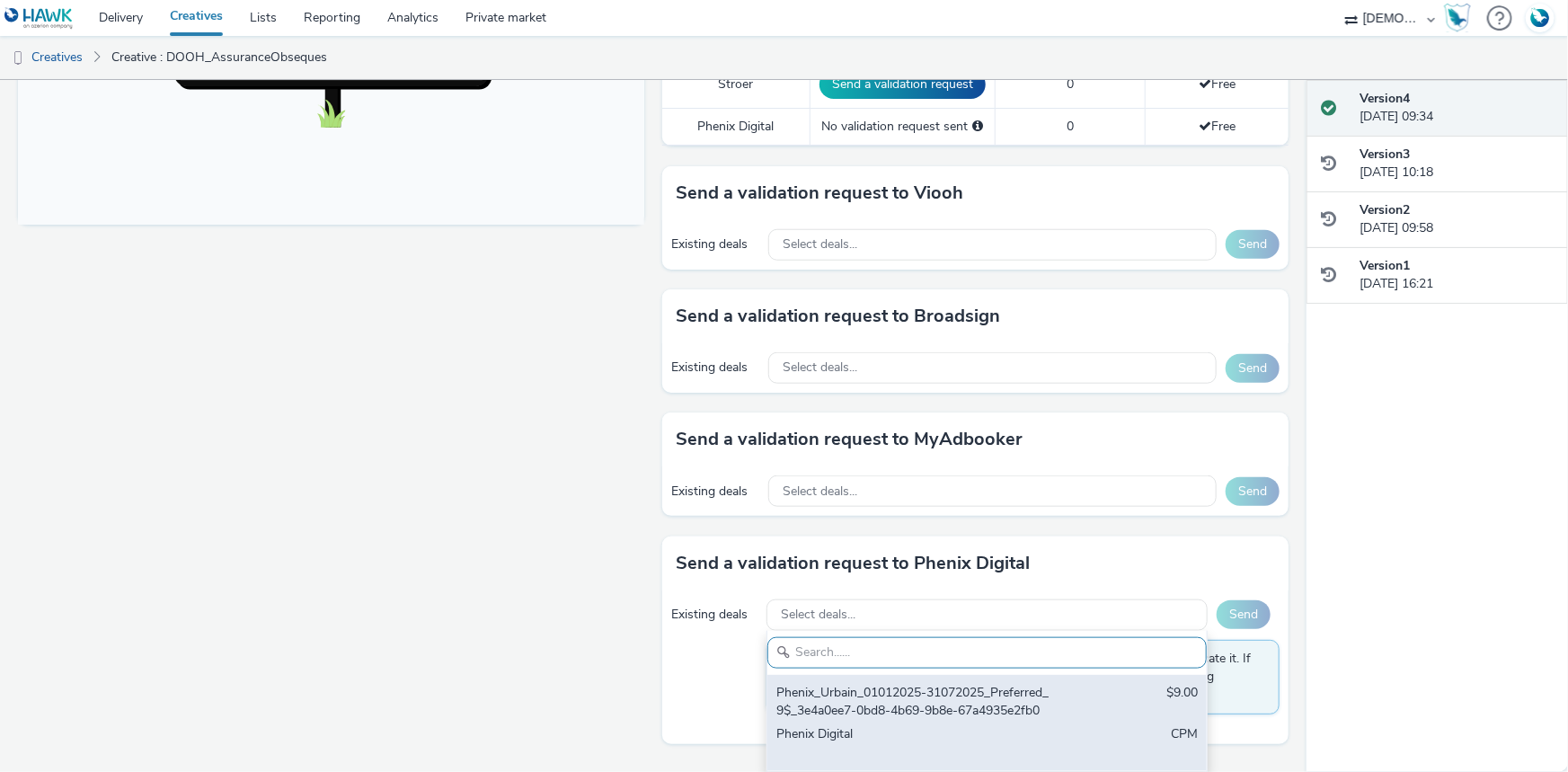
click at [833, 736] on div "Phenix Digital" at bounding box center [915, 744] width 278 height 37
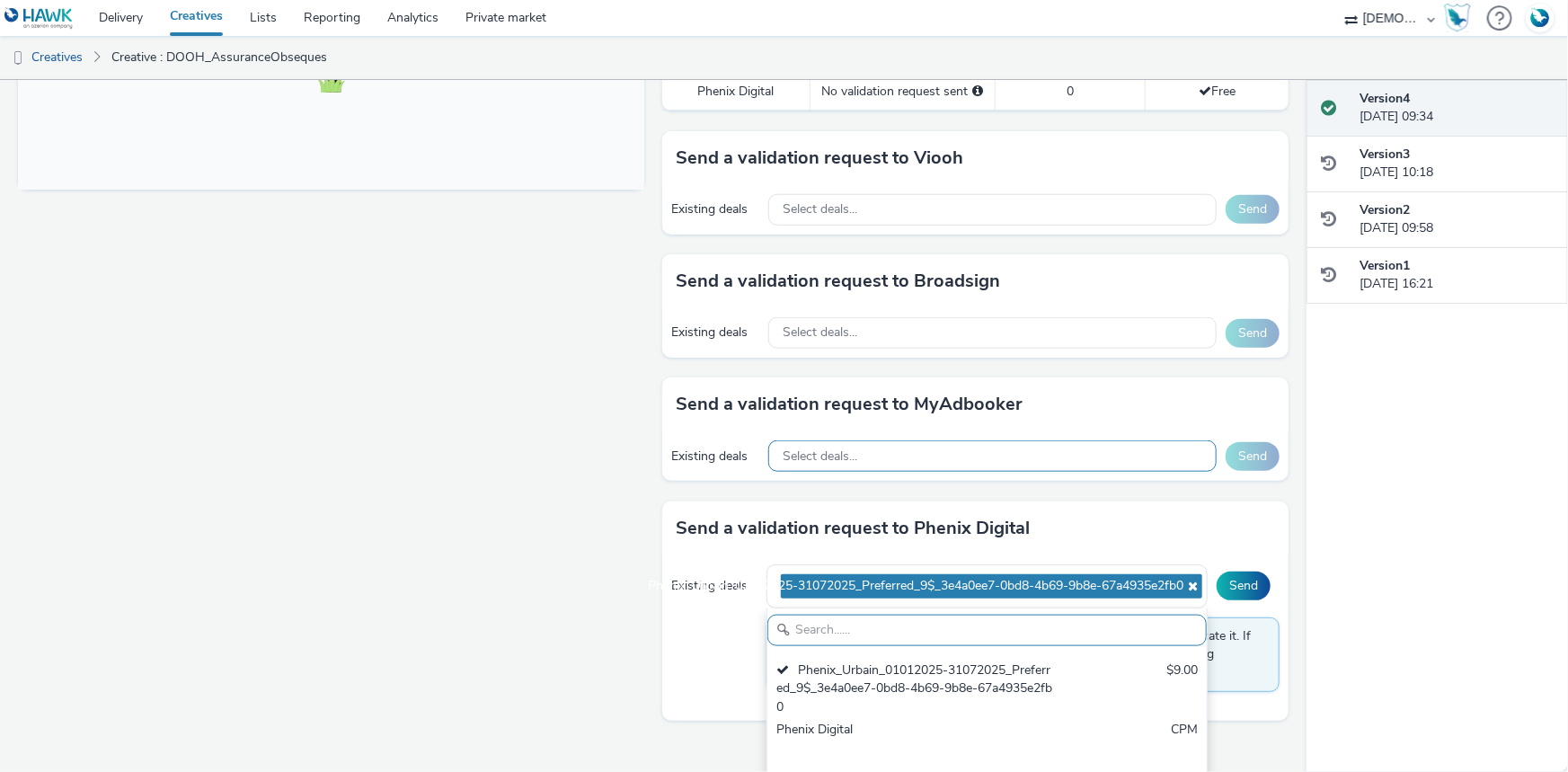
scroll to position [773, 0]
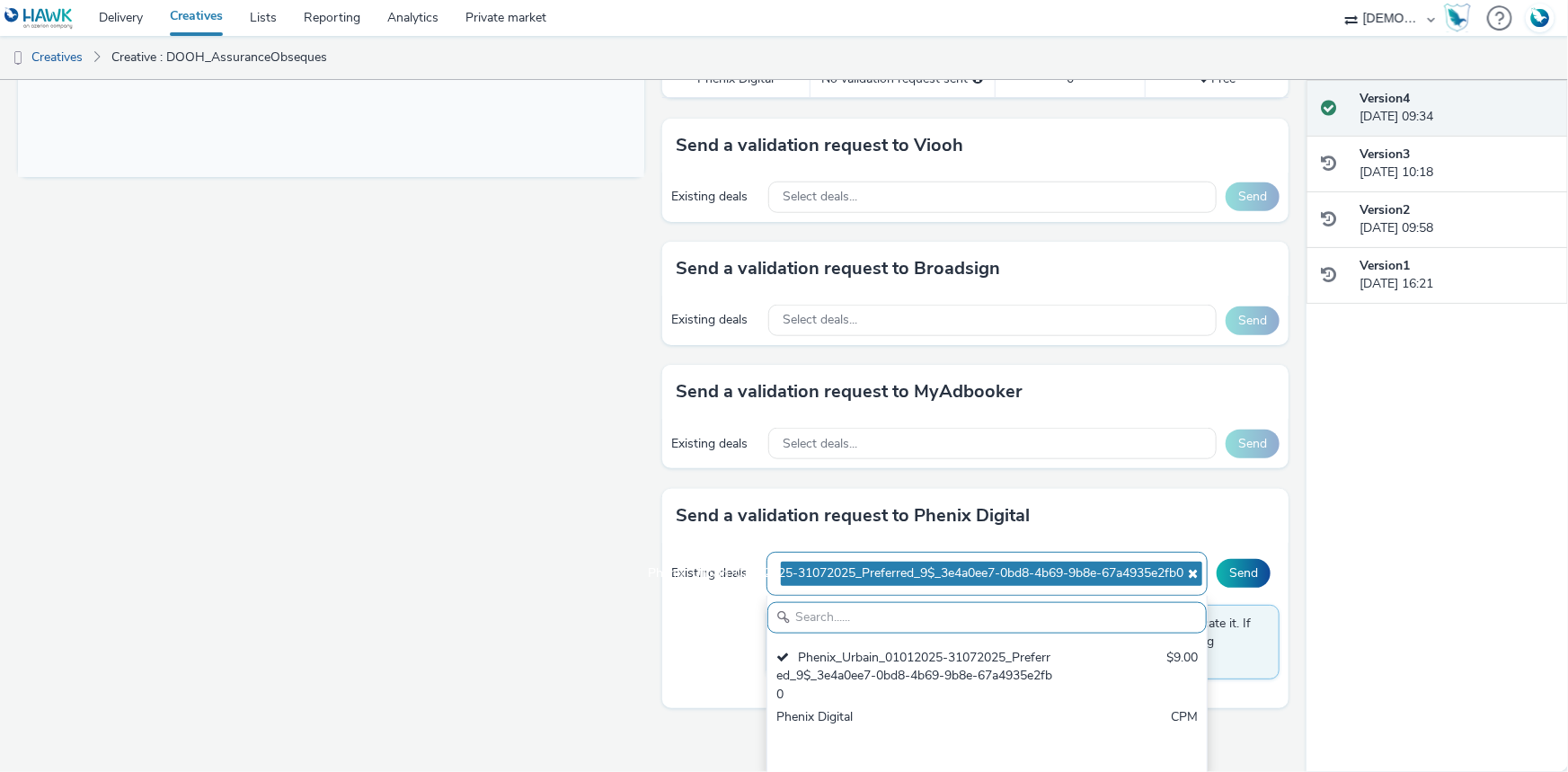
click at [902, 585] on ul "Phenix_Urbain_01012025-31072025_Preferred_9$_3e4a0ee7-0bd8-4b69-9b8e-67a4935e2f…" at bounding box center [987, 573] width 412 height 33
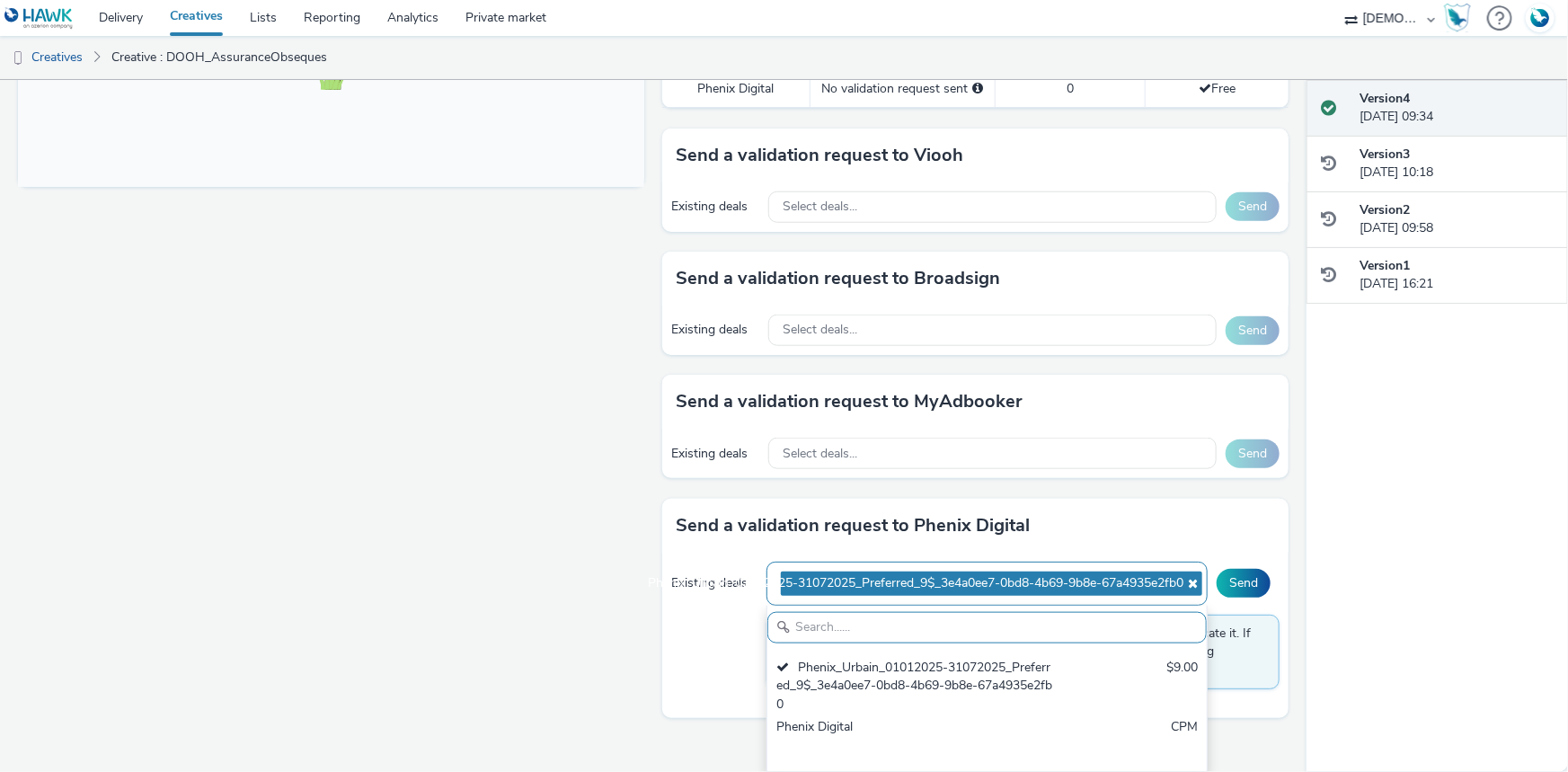
scroll to position [728, 0]
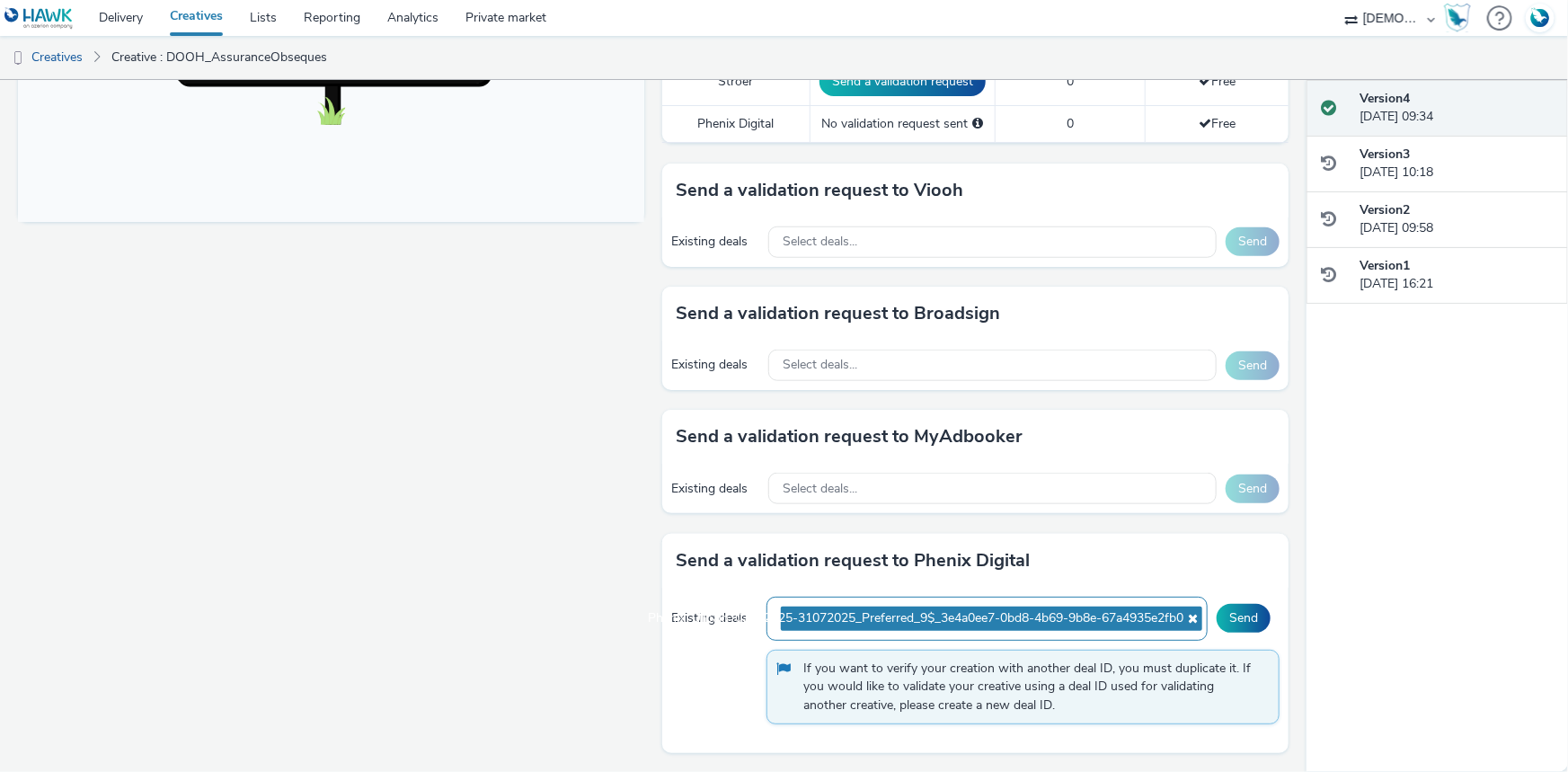
click at [882, 613] on span "Phenix_Urbain_01012025-31072025_Preferred_9$_3e4a0ee7-0bd8-4b69-9b8e-67a4935e2f…" at bounding box center [916, 618] width 536 height 16
click at [889, 620] on span "Phenix_Urbain_01012025-31072025_Preferred_9$_3e4a0ee7-0bd8-4b69-9b8e-67a4935e2f…" at bounding box center [916, 618] width 536 height 16
click at [1183, 616] on icon at bounding box center [1191, 618] width 15 height 13
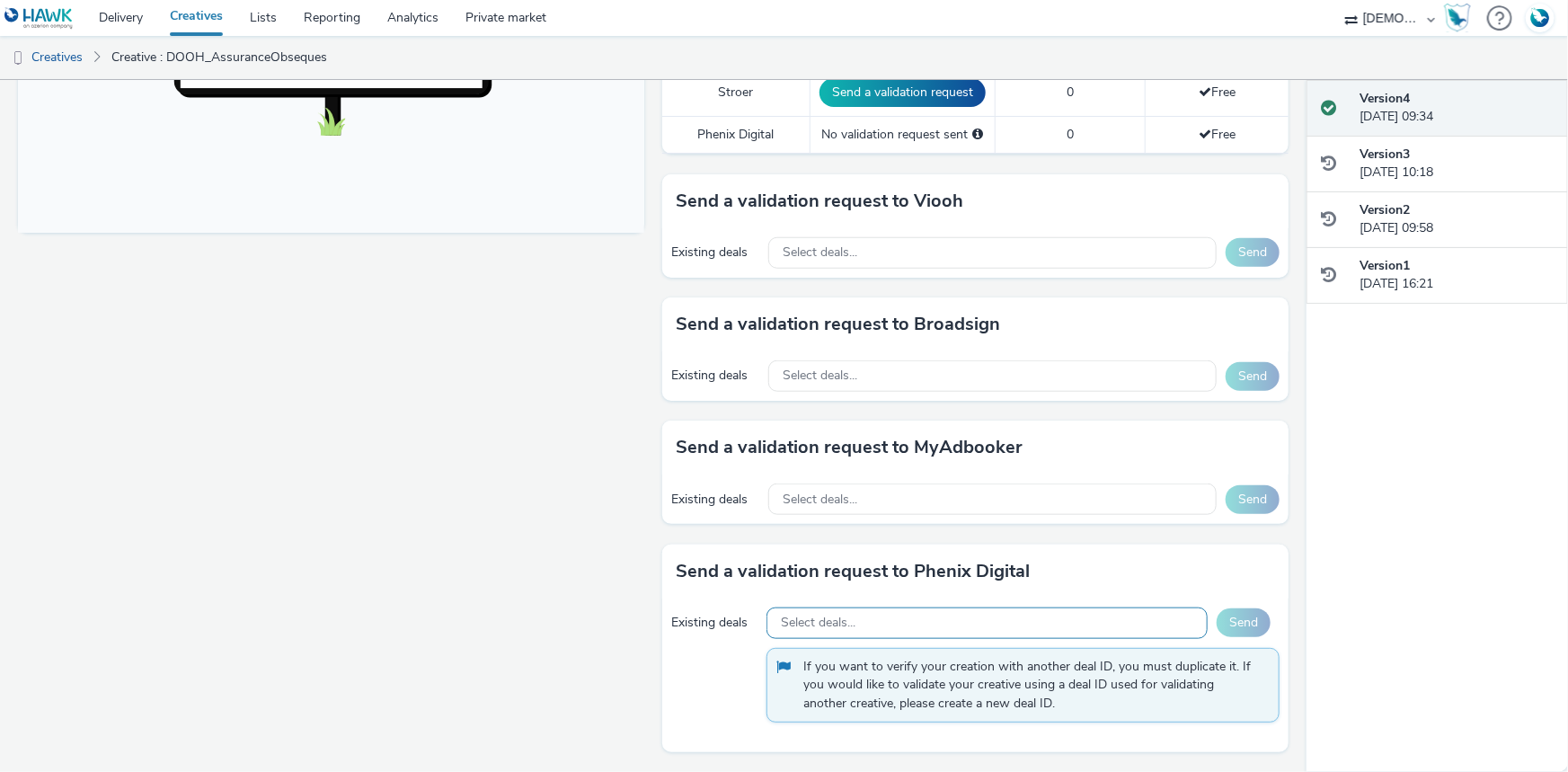
scroll to position [716, 0]
click at [614, 567] on div "Fullscreen" at bounding box center [336, 134] width 636 height 1276
click at [906, 617] on div "Select deals..." at bounding box center [987, 624] width 441 height 31
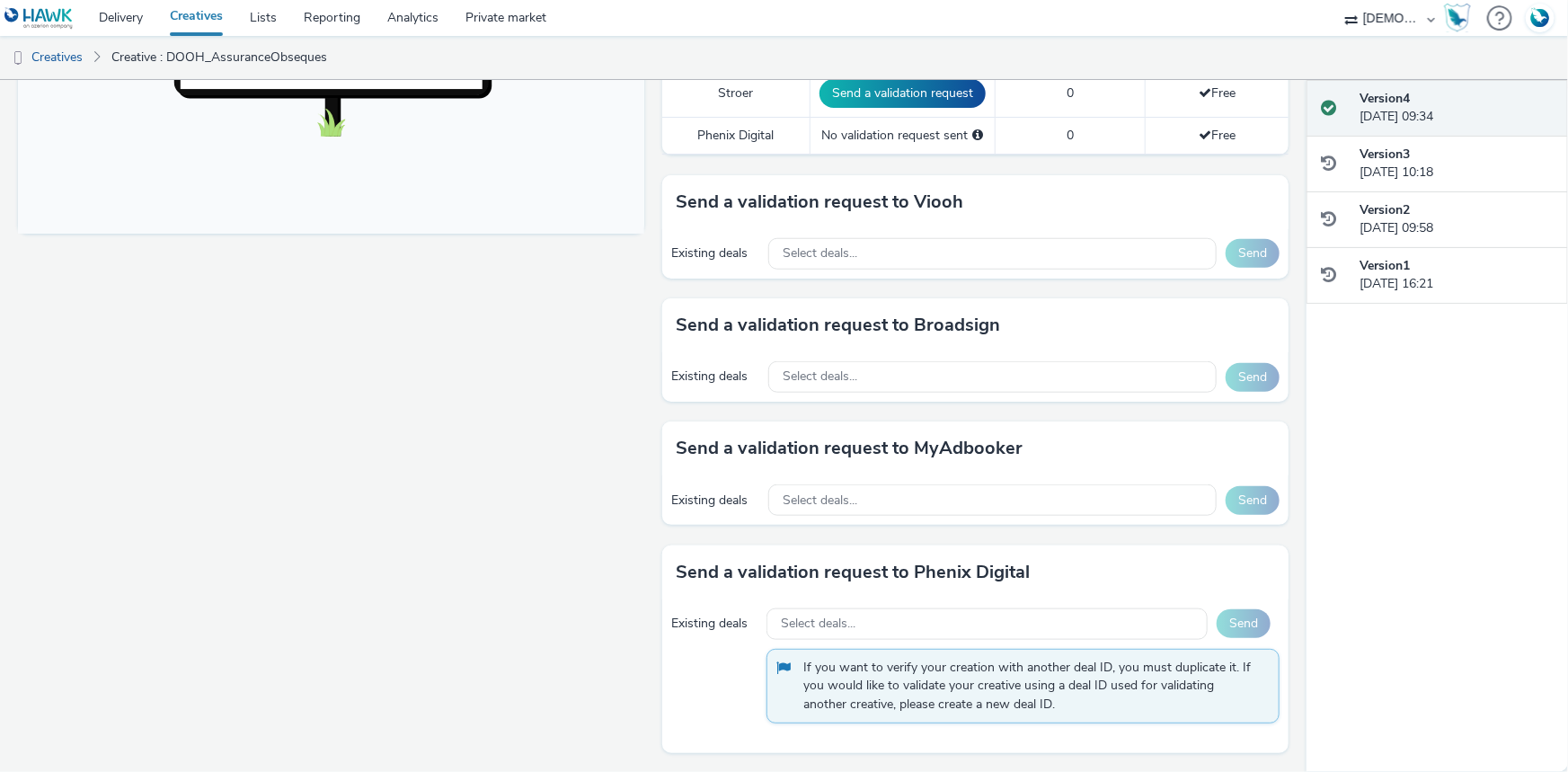
drag, startPoint x: 688, startPoint y: 210, endPoint x: 721, endPoint y: 266, distance: 65.0
click at [721, 266] on div "To deliver using: Broadsign, VIOOH, Stroer, MyAdbooker, Dax or Phenix Digital: …" at bounding box center [971, 134] width 636 height 1276
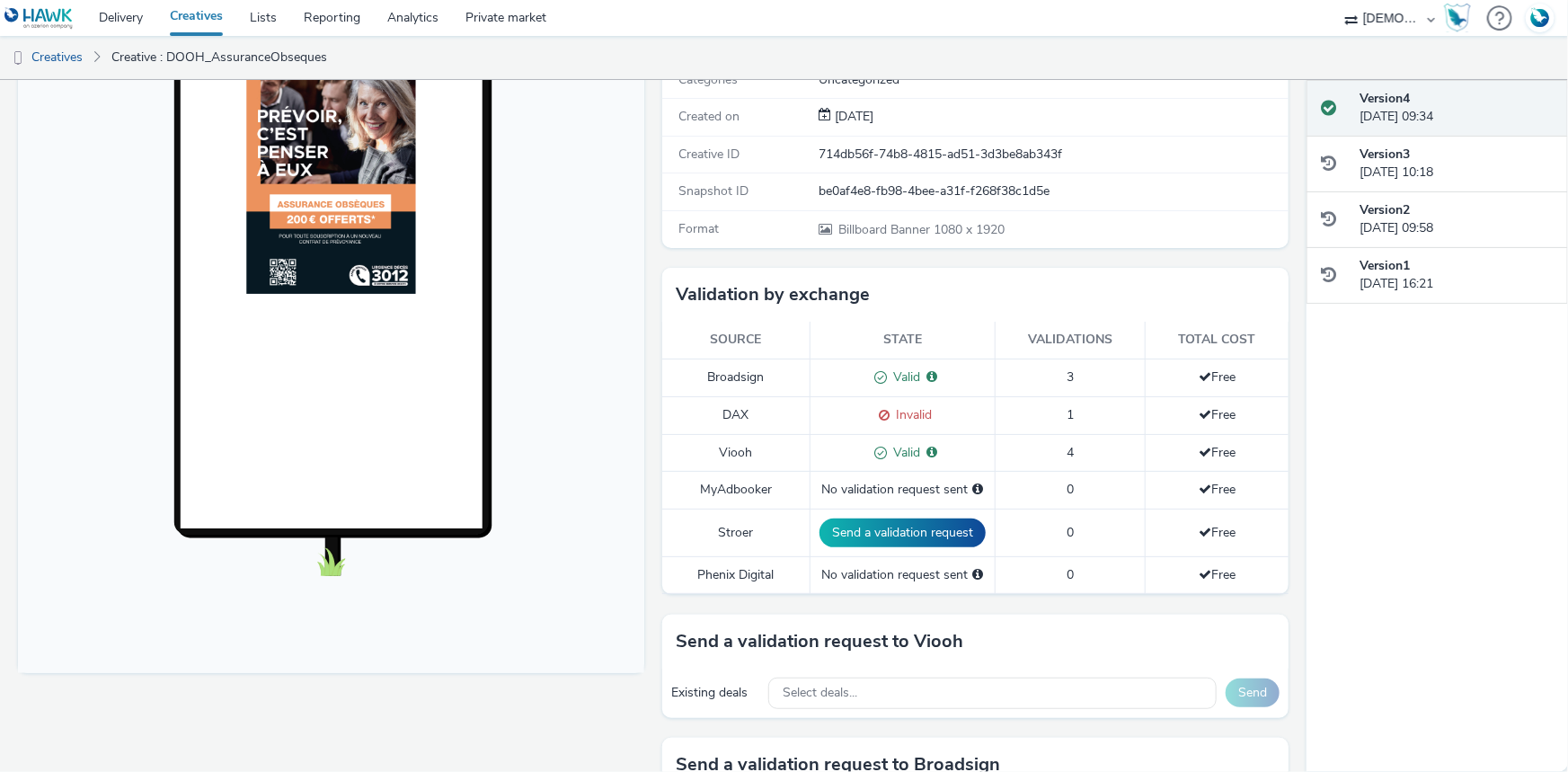
scroll to position [225, 0]
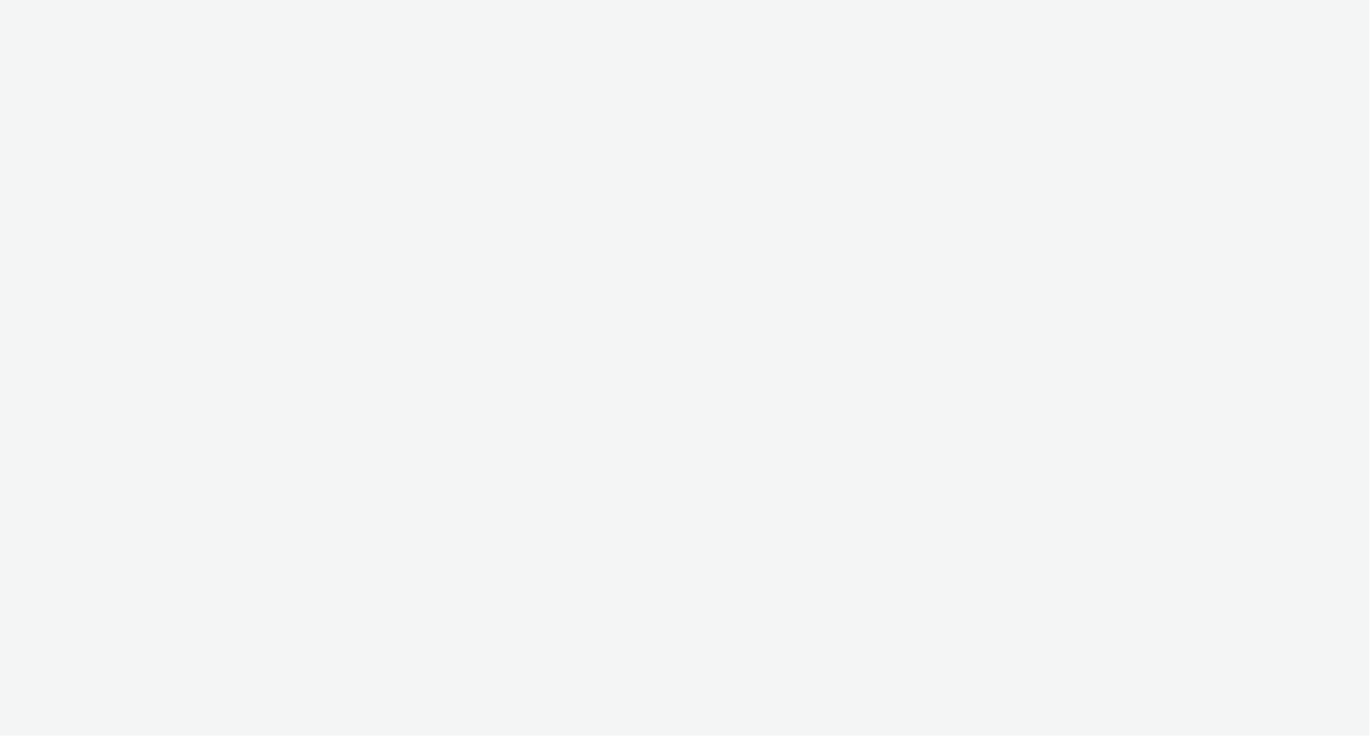
select select "f1ea096e-a0f1-4bb4-91b2-88bc28adcbb2"
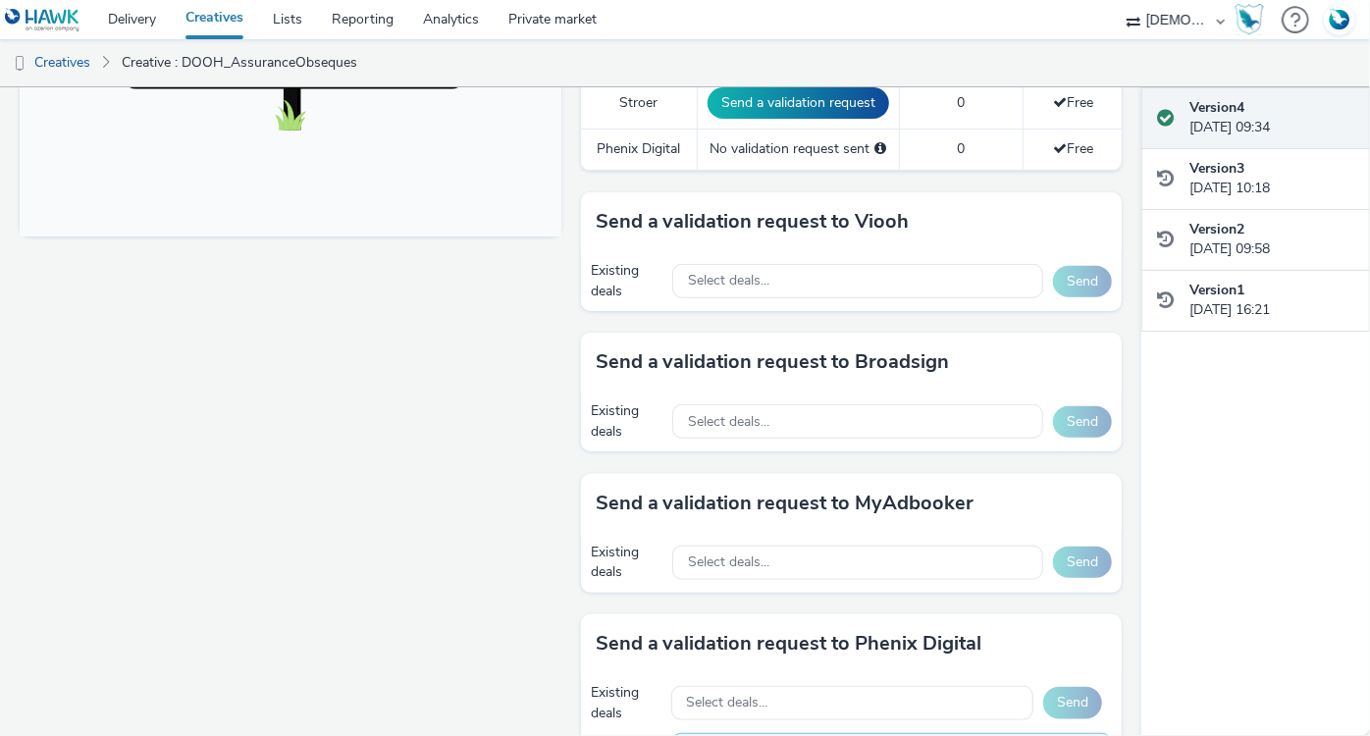
scroll to position [803, 0]
